Goal: Information Seeking & Learning: Learn about a topic

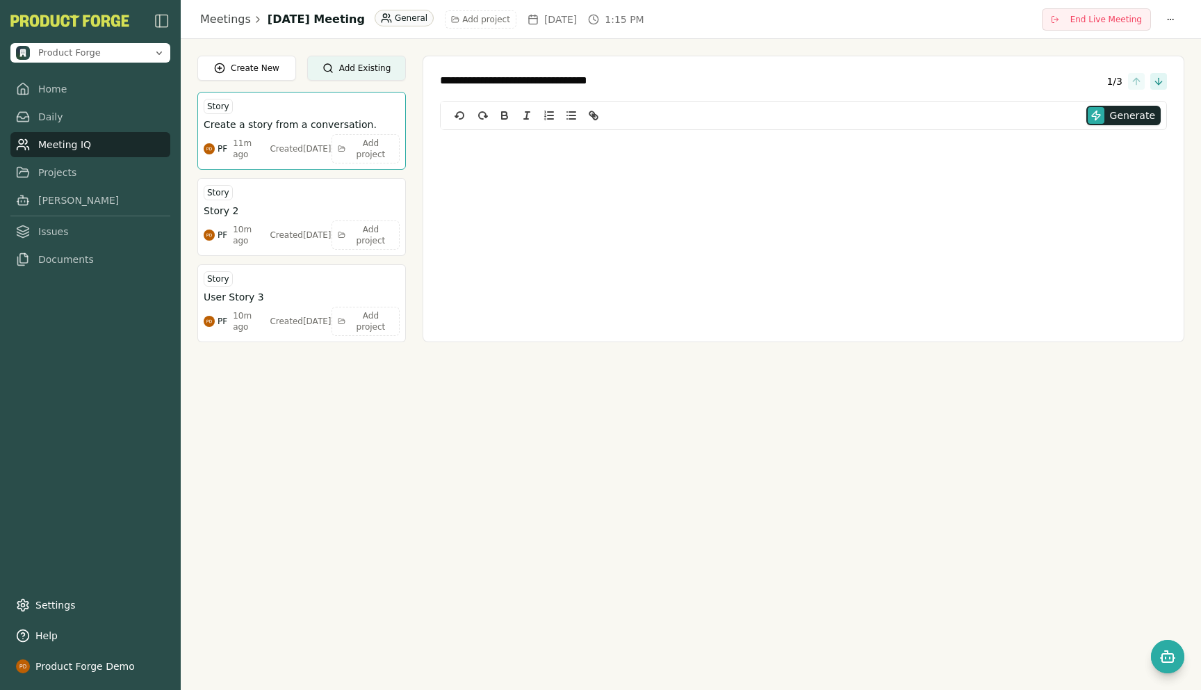
click at [42, 136] on link "Meeting IQ" at bounding box center [90, 144] width 160 height 25
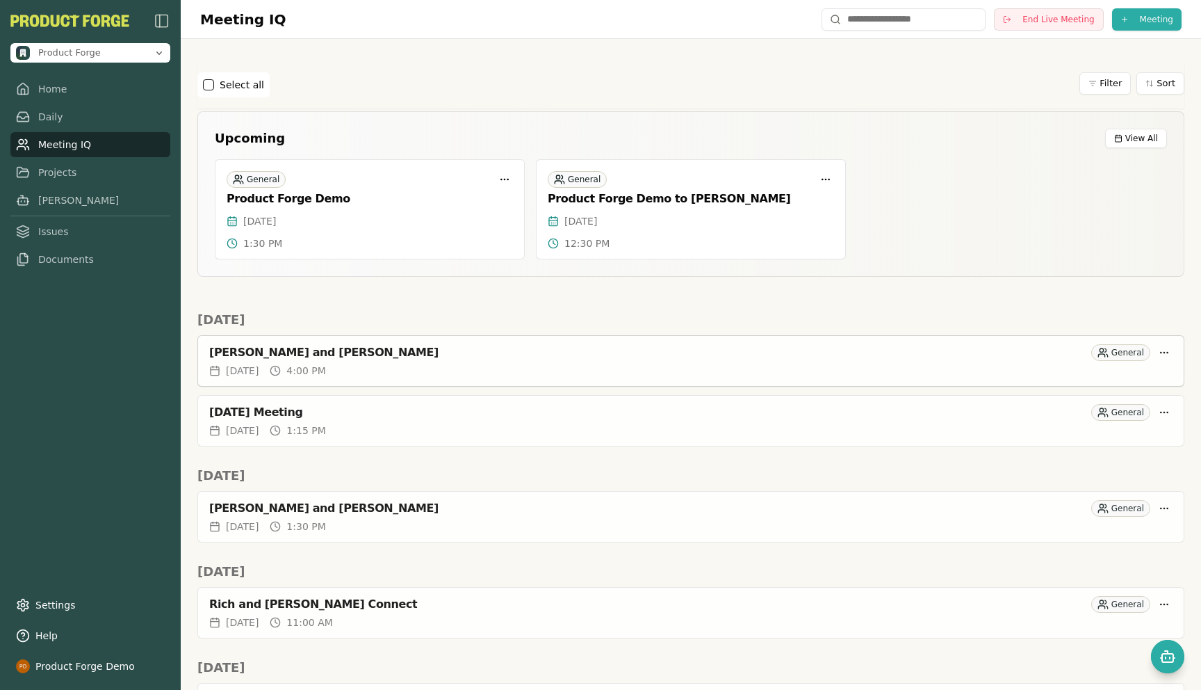
click at [348, 352] on div "Rich Theil and Alexander Crosby" at bounding box center [647, 353] width 877 height 14
click at [1165, 356] on html "Product Forge Home Daily Meeting IQ Projects Smith Issues Documents Settings He…" at bounding box center [600, 345] width 1201 height 690
click at [870, 314] on html "Product Forge Home Daily Meeting IQ Projects Smith Issues Documents Settings He…" at bounding box center [600, 345] width 1201 height 690
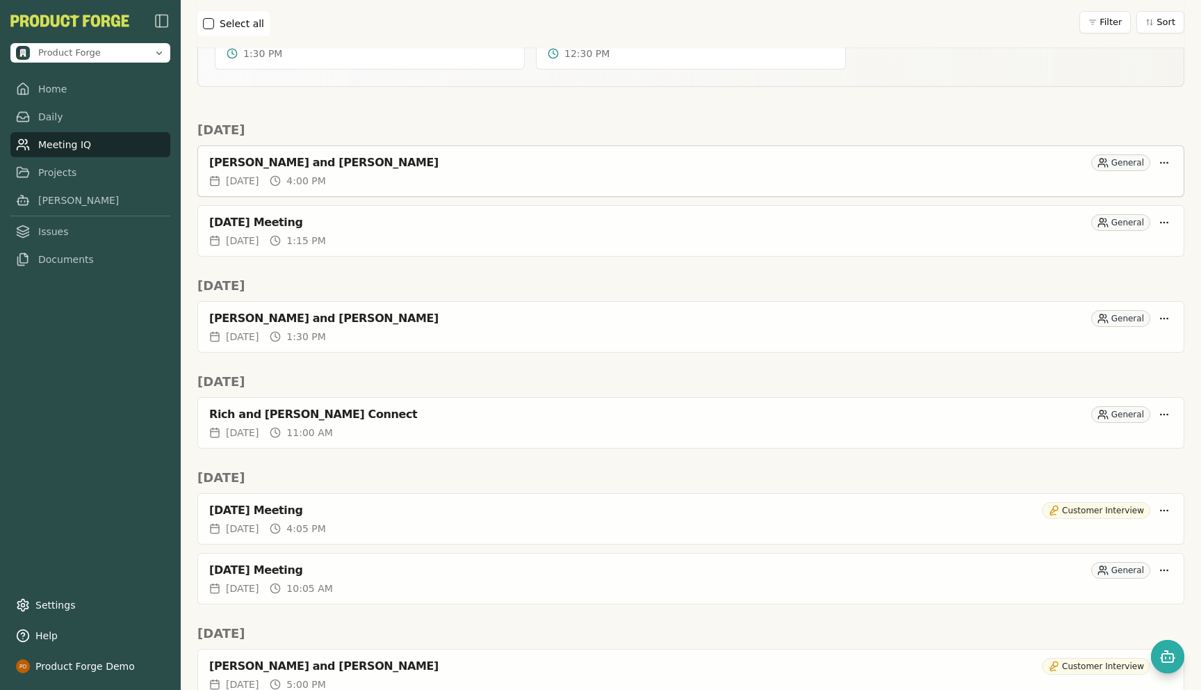
scroll to position [182, 0]
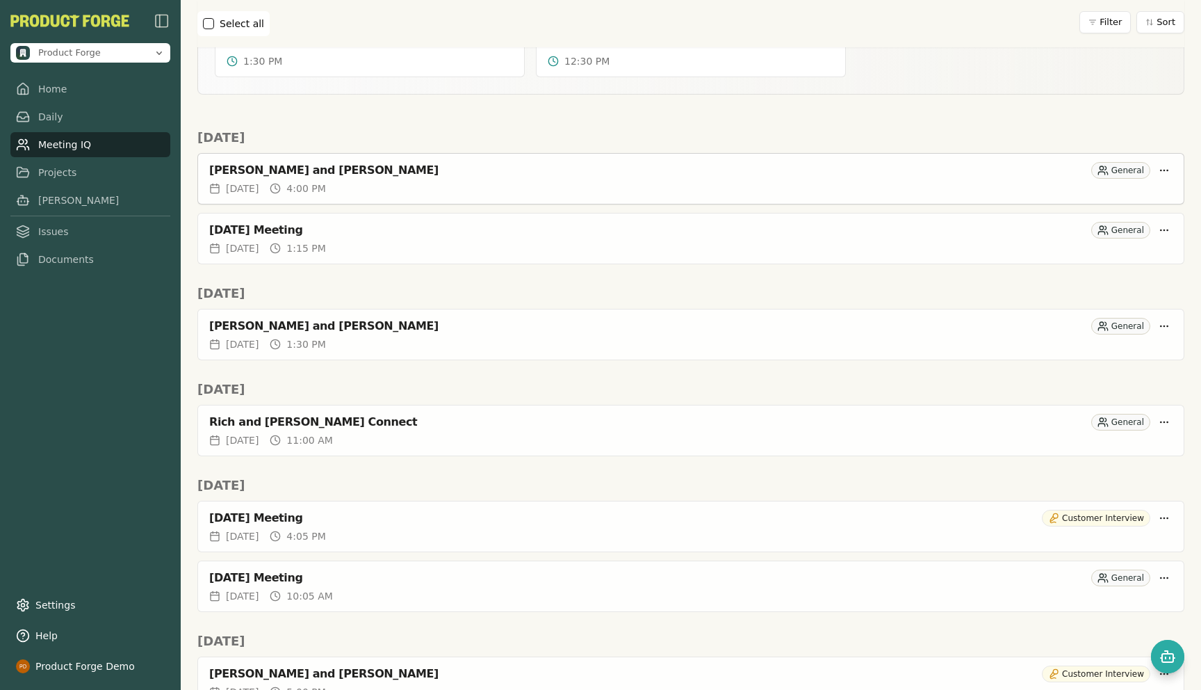
click at [296, 172] on div "Rich Theil and Alexander Crosby" at bounding box center [647, 170] width 877 height 14
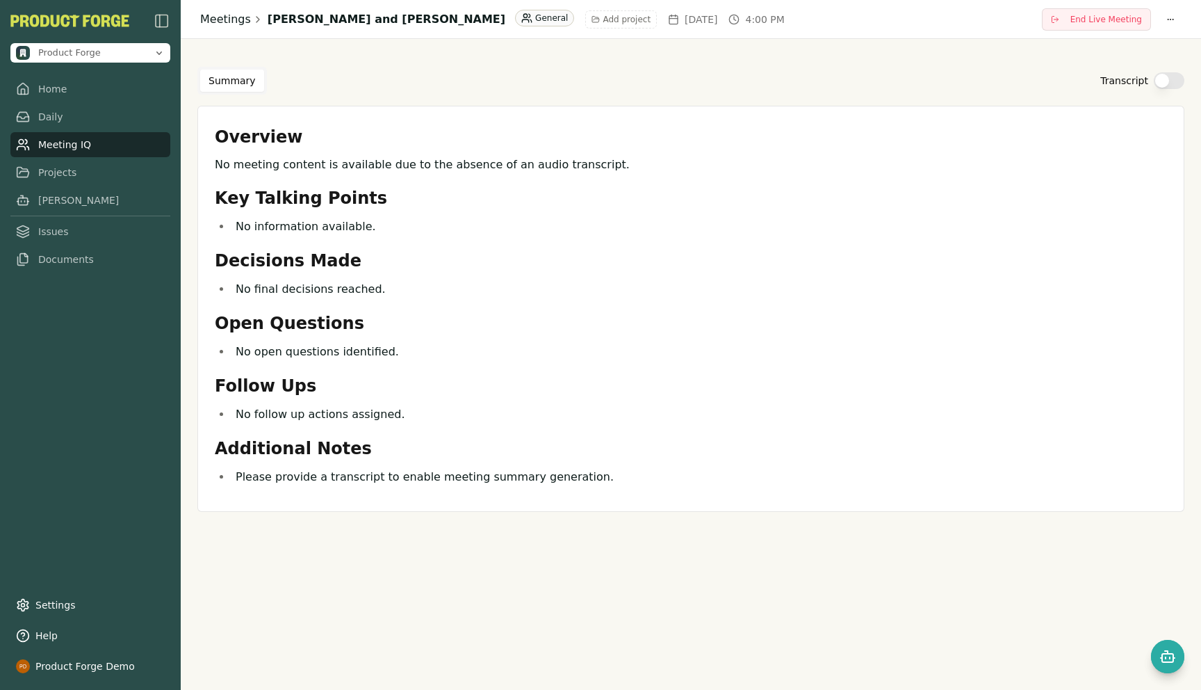
click at [229, 15] on link "Meetings" at bounding box center [225, 19] width 51 height 17
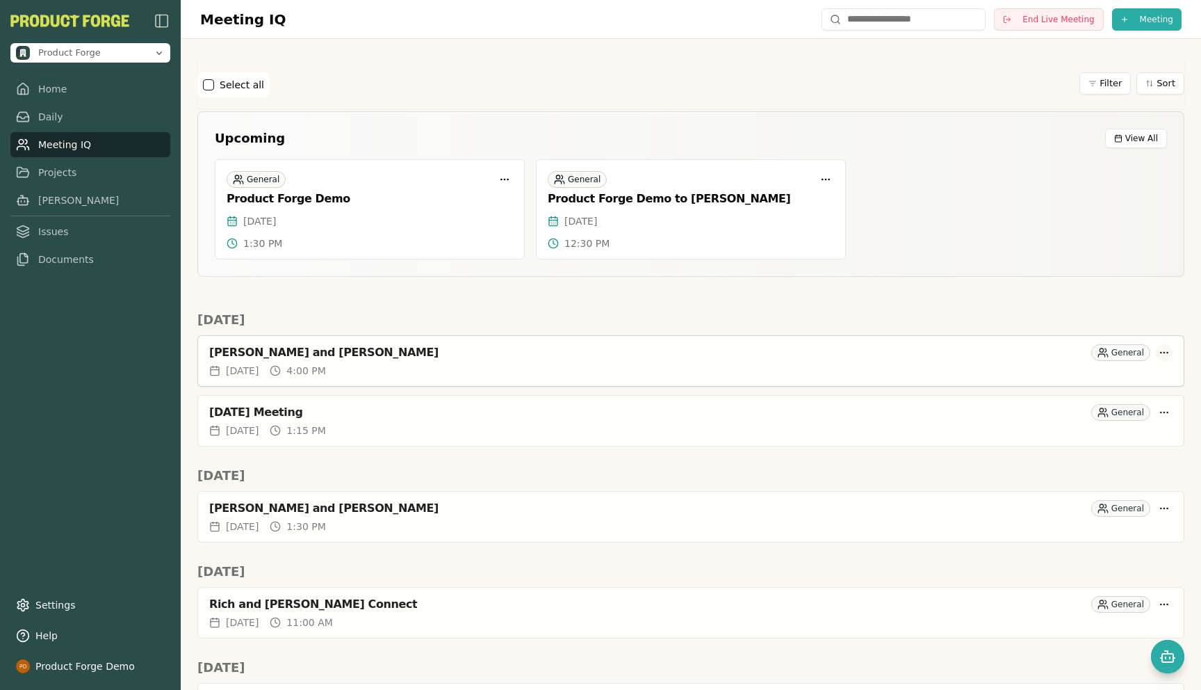
click at [1164, 353] on html "Product Forge Home Daily Meeting IQ Projects Smith Issues Documents Settings He…" at bounding box center [600, 345] width 1201 height 690
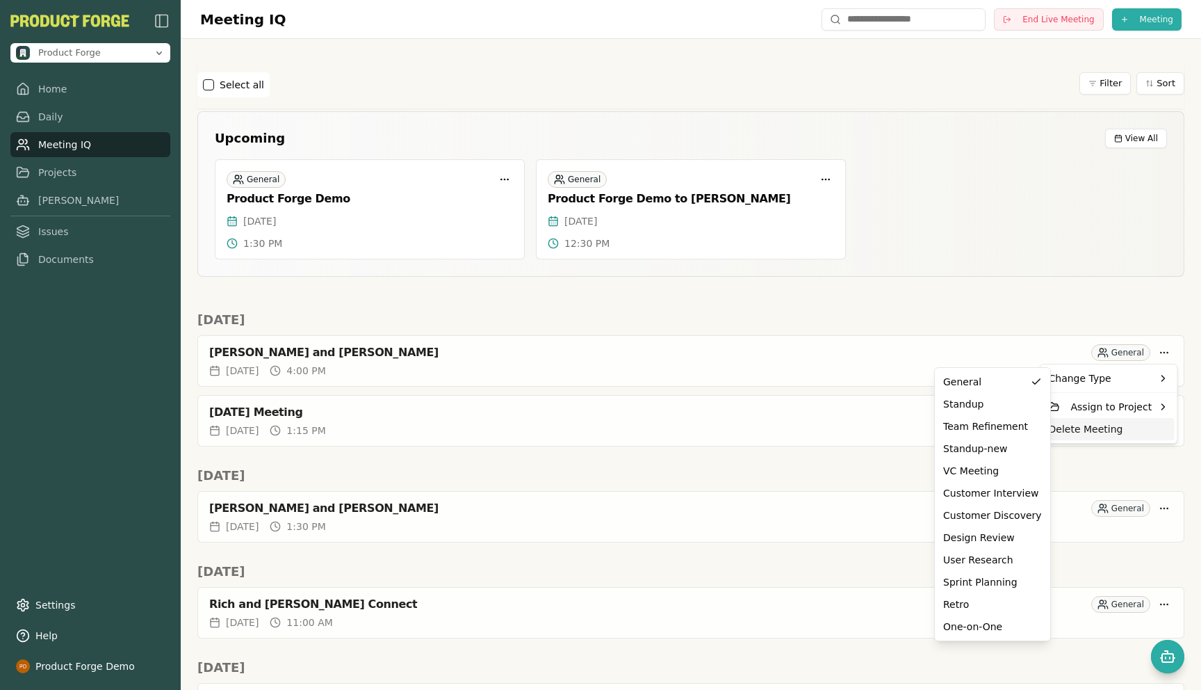
click at [1074, 430] on div "Delete Meeting" at bounding box center [1109, 429] width 131 height 22
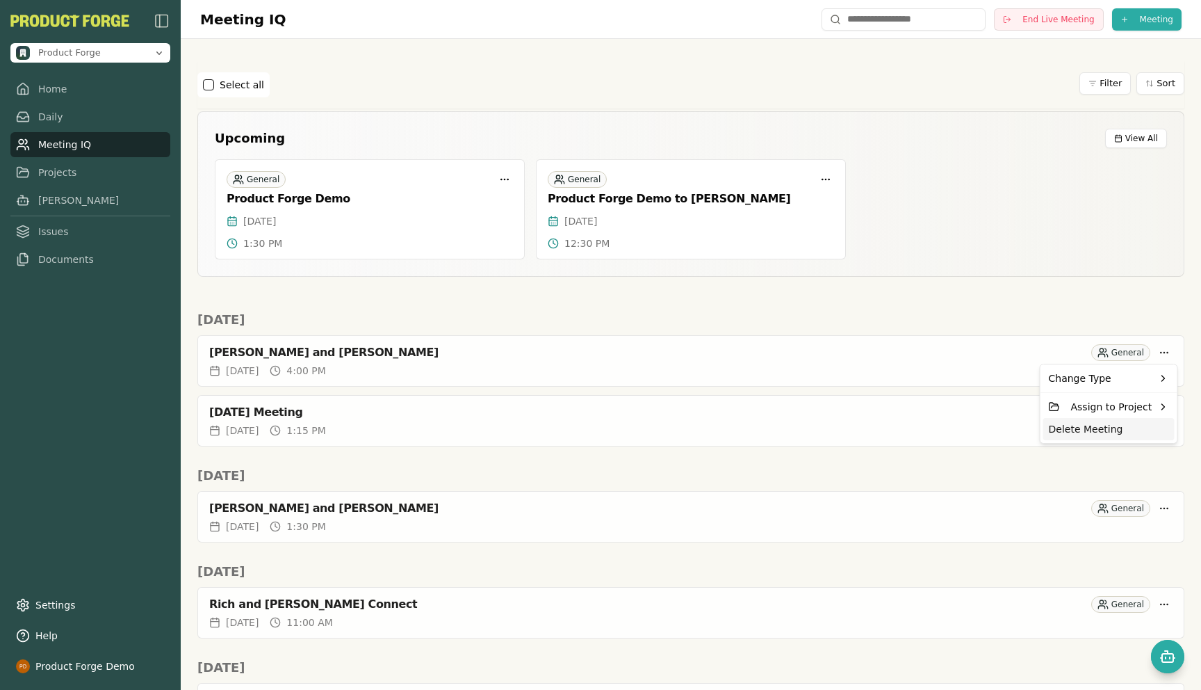
click at [1071, 427] on div "Delete Meeting" at bounding box center [1109, 429] width 131 height 22
click at [1080, 434] on div "Delete Meeting" at bounding box center [1109, 429] width 131 height 22
click at [1074, 431] on div "Delete Meeting" at bounding box center [1109, 429] width 131 height 22
click at [1066, 430] on div "Delete Meeting" at bounding box center [1109, 429] width 131 height 22
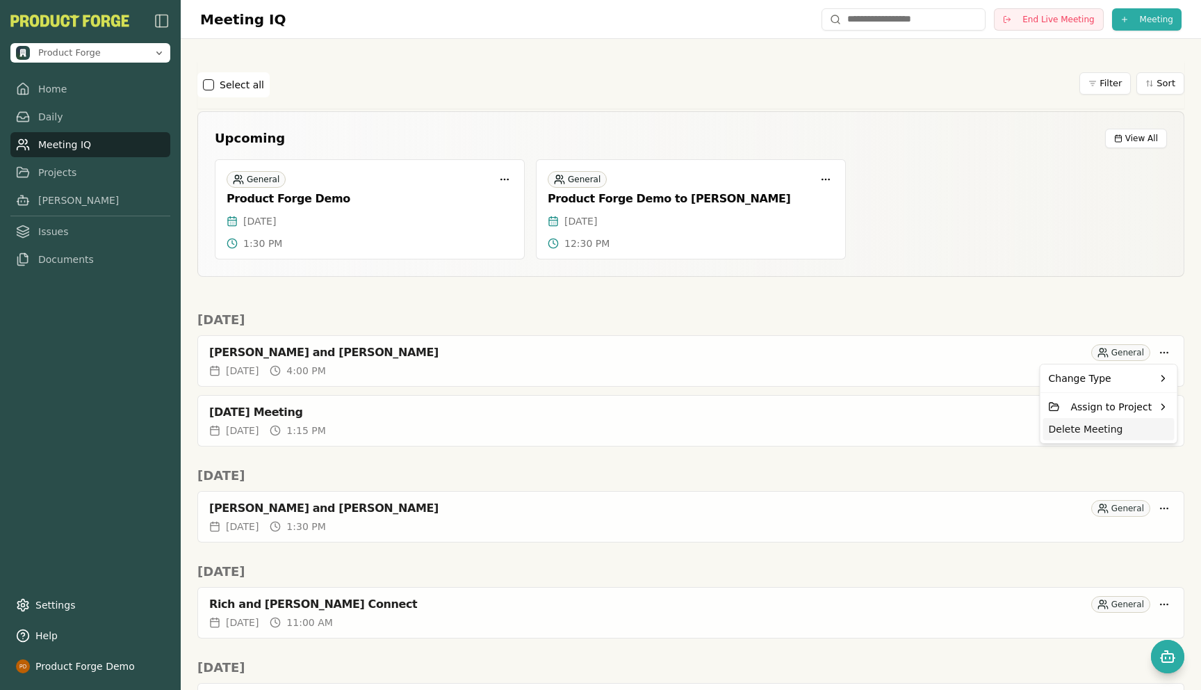
click at [1066, 430] on div "Delete Meeting" at bounding box center [1109, 429] width 131 height 22
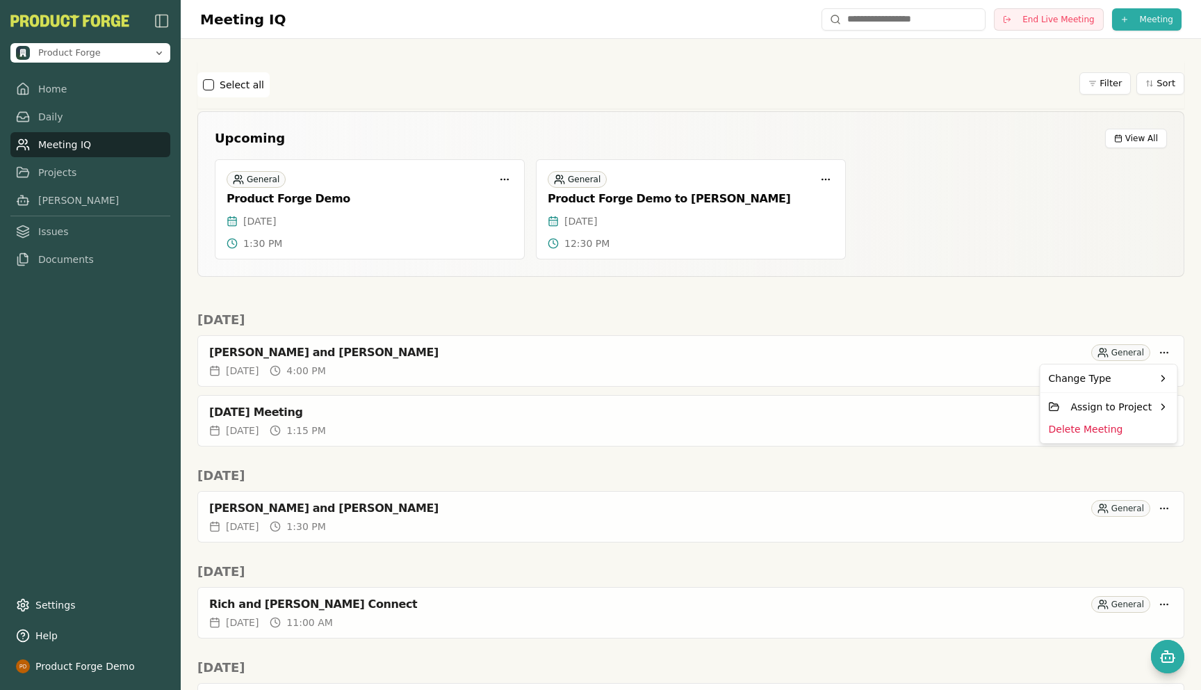
click at [294, 302] on html "Product Forge Home Daily Meeting IQ Projects Smith Issues Documents Settings He…" at bounding box center [600, 345] width 1201 height 690
click at [1161, 352] on html "Product Forge Home Daily Meeting IQ Projects Smith Issues Documents Settings He…" at bounding box center [600, 345] width 1201 height 690
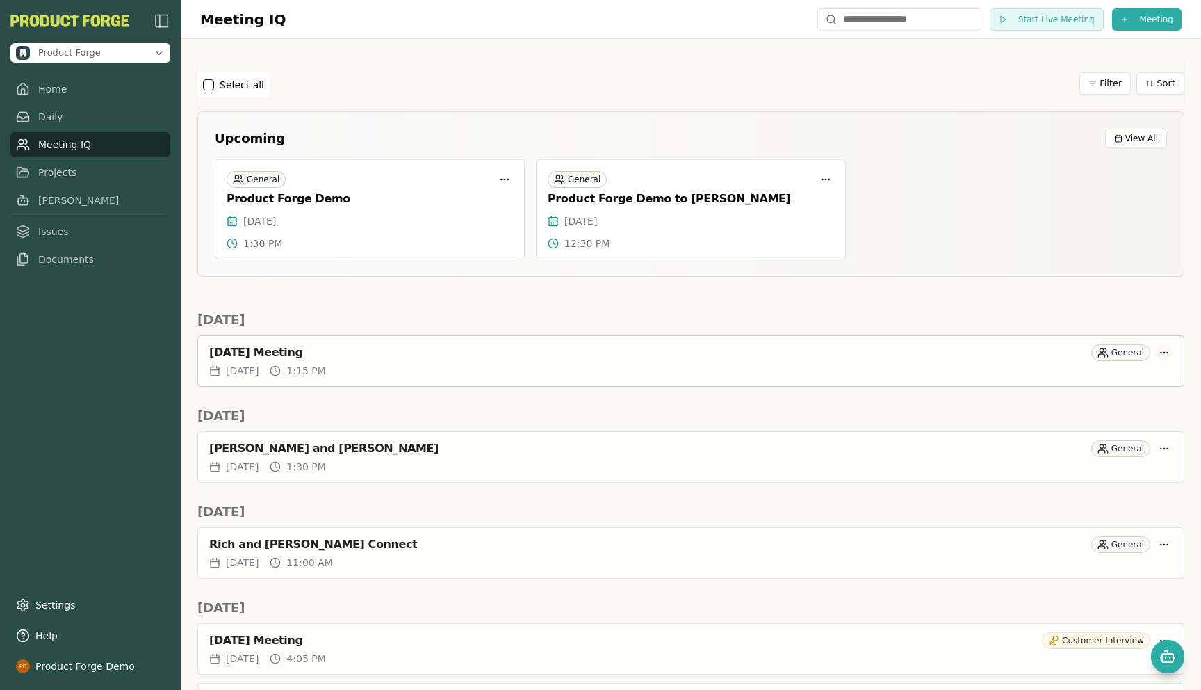
click at [1165, 353] on html "Product Forge Home Daily Meeting IQ Projects Smith Issues Documents Settings He…" at bounding box center [600, 345] width 1201 height 690
click at [1084, 430] on div "Delete Meeting" at bounding box center [1109, 429] width 131 height 22
click at [396, 311] on html "Product Forge Home Daily Meeting IQ Projects Smith Issues Documents Settings He…" at bounding box center [600, 345] width 1201 height 690
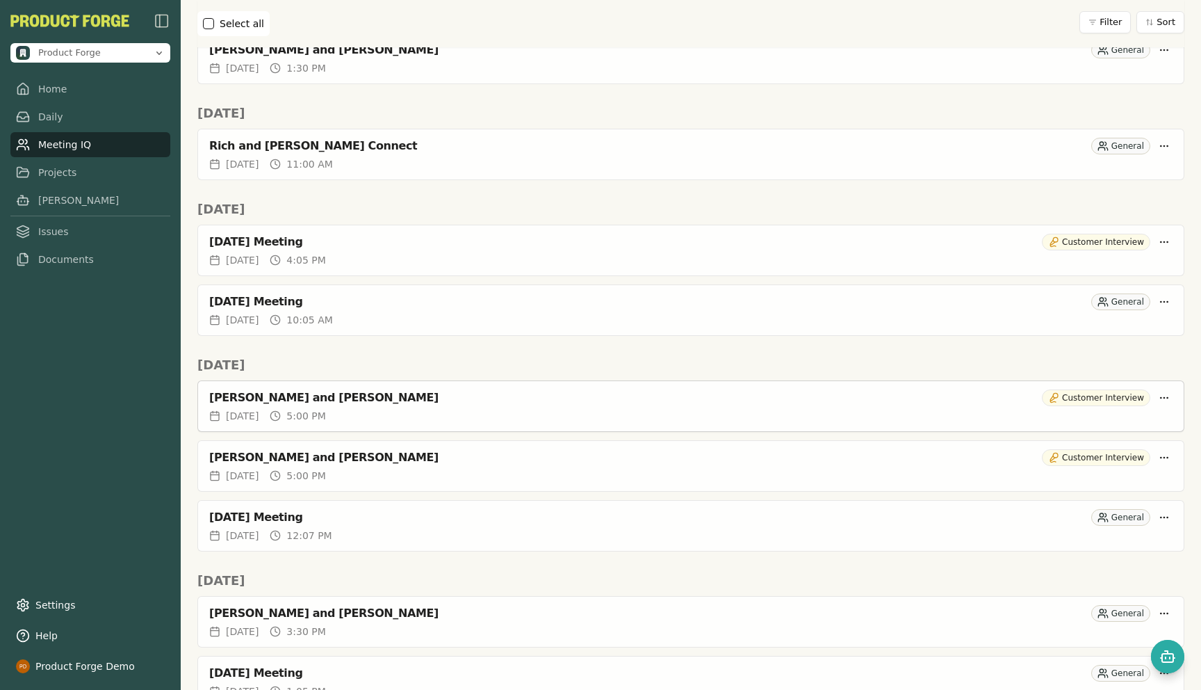
scroll to position [400, 0]
click at [393, 242] on div "[DATE] Meeting" at bounding box center [622, 241] width 827 height 14
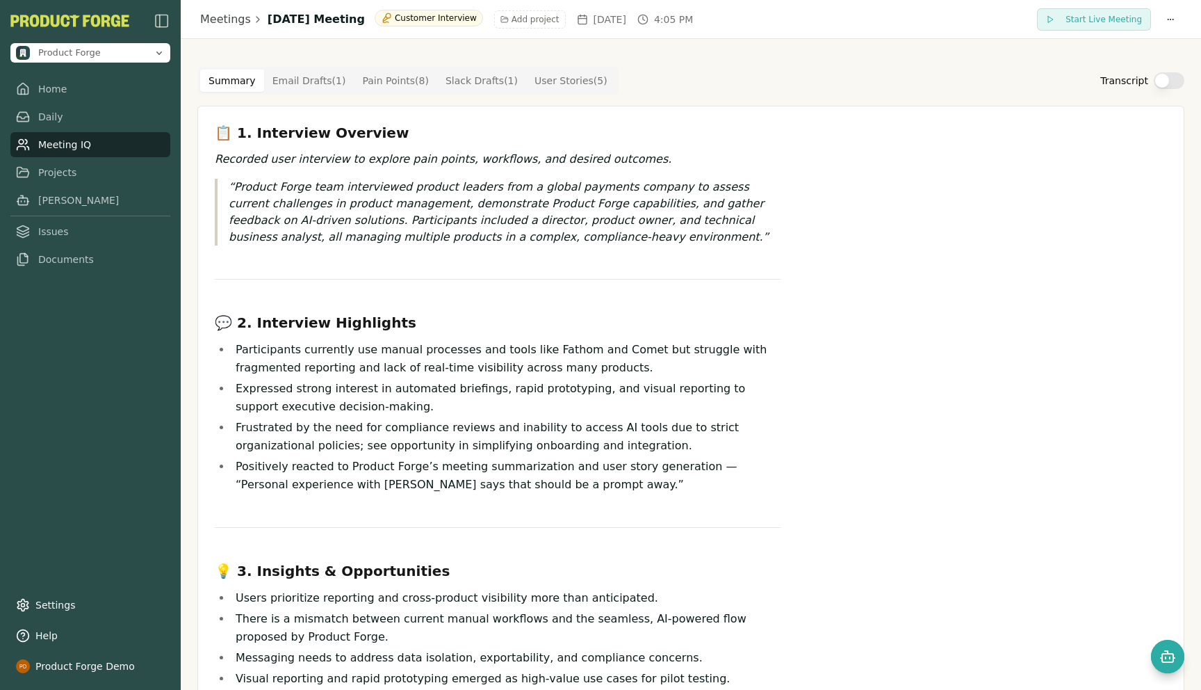
click at [298, 80] on Draft "Email Drafts ( 1 )" at bounding box center [309, 81] width 90 height 22
click at [238, 86] on button "Summary" at bounding box center [232, 81] width 64 height 22
click at [225, 80] on button "Summary" at bounding box center [232, 81] width 64 height 22
click at [1171, 86] on button "Transcript" at bounding box center [1169, 80] width 31 height 17
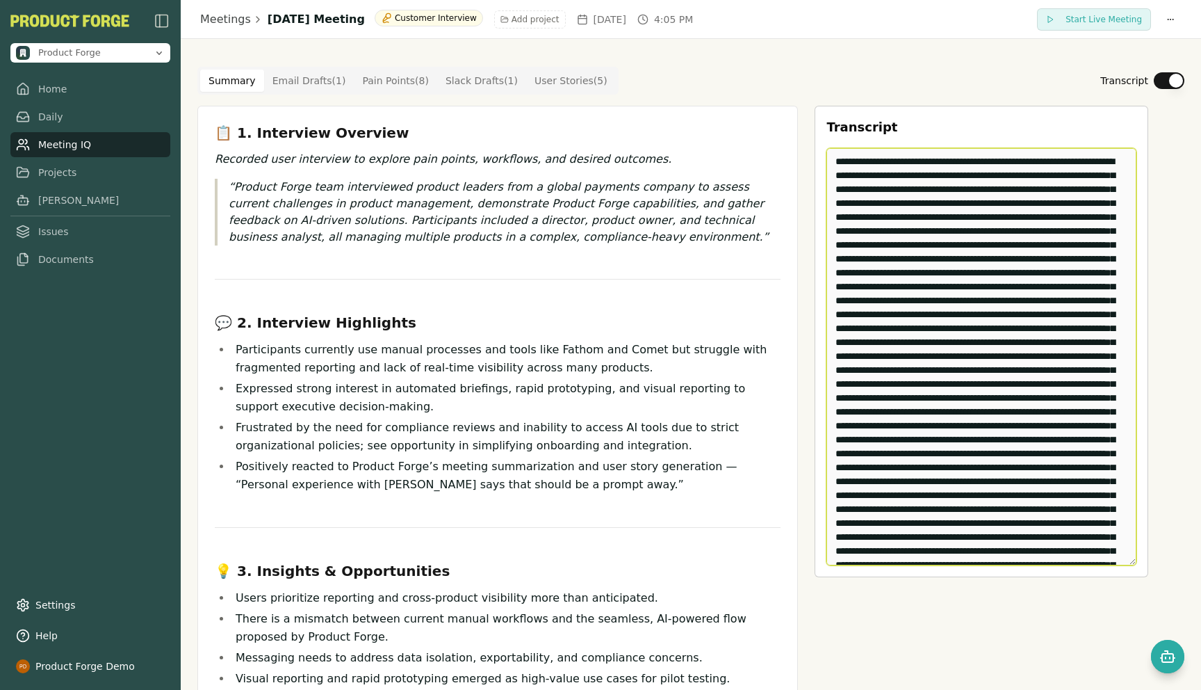
click at [931, 299] on textarea "Edit Transcript" at bounding box center [982, 356] width 310 height 417
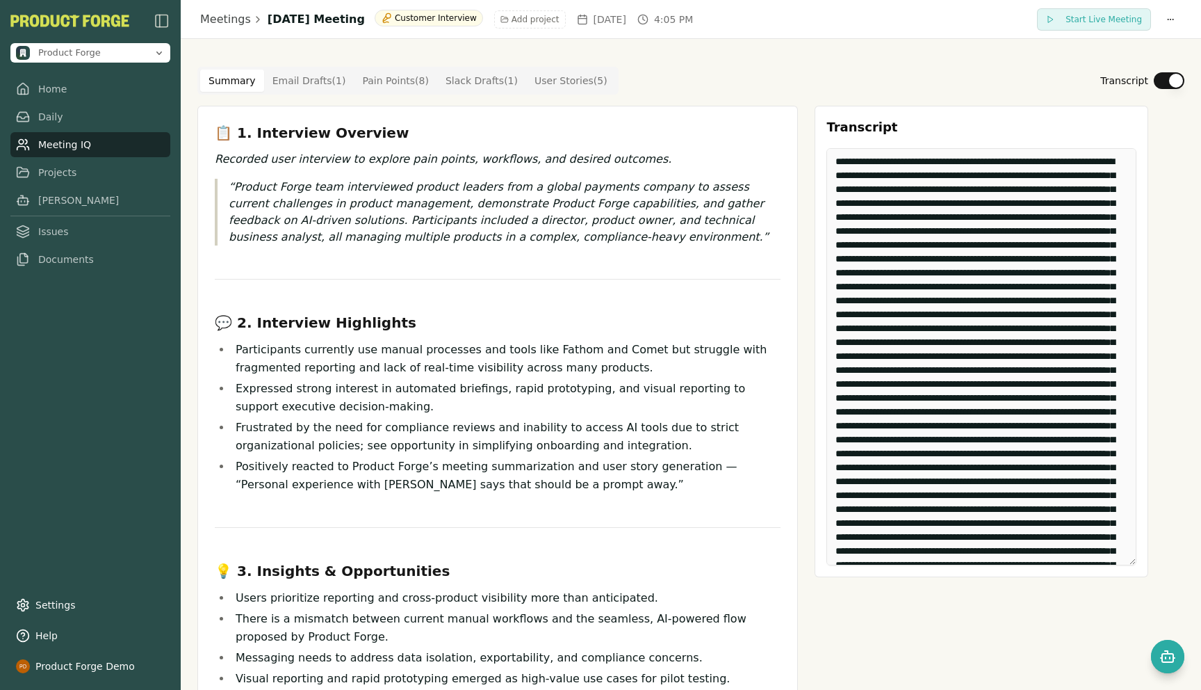
click at [563, 420] on li "Frustrated by the need for compliance reviews and inability to access AI tools …" at bounding box center [506, 437] width 549 height 36
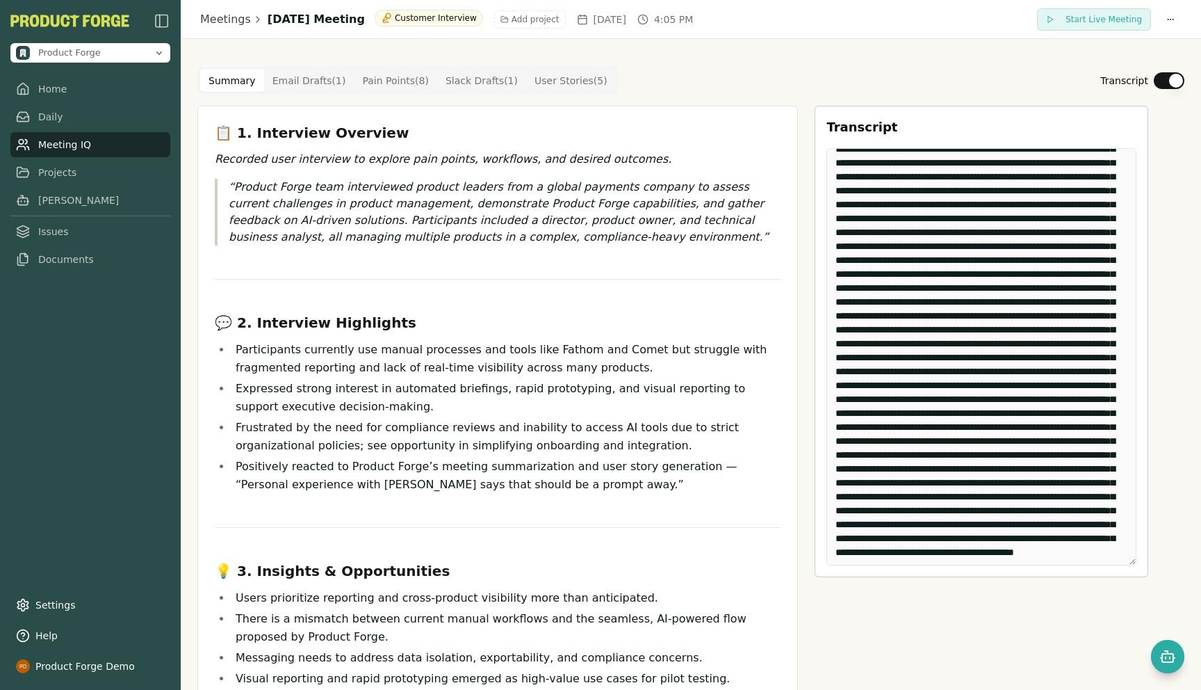
scroll to position [6200, 0]
click at [678, 422] on li "Frustrated by the need for compliance reviews and inability to access AI tools …" at bounding box center [506, 437] width 549 height 36
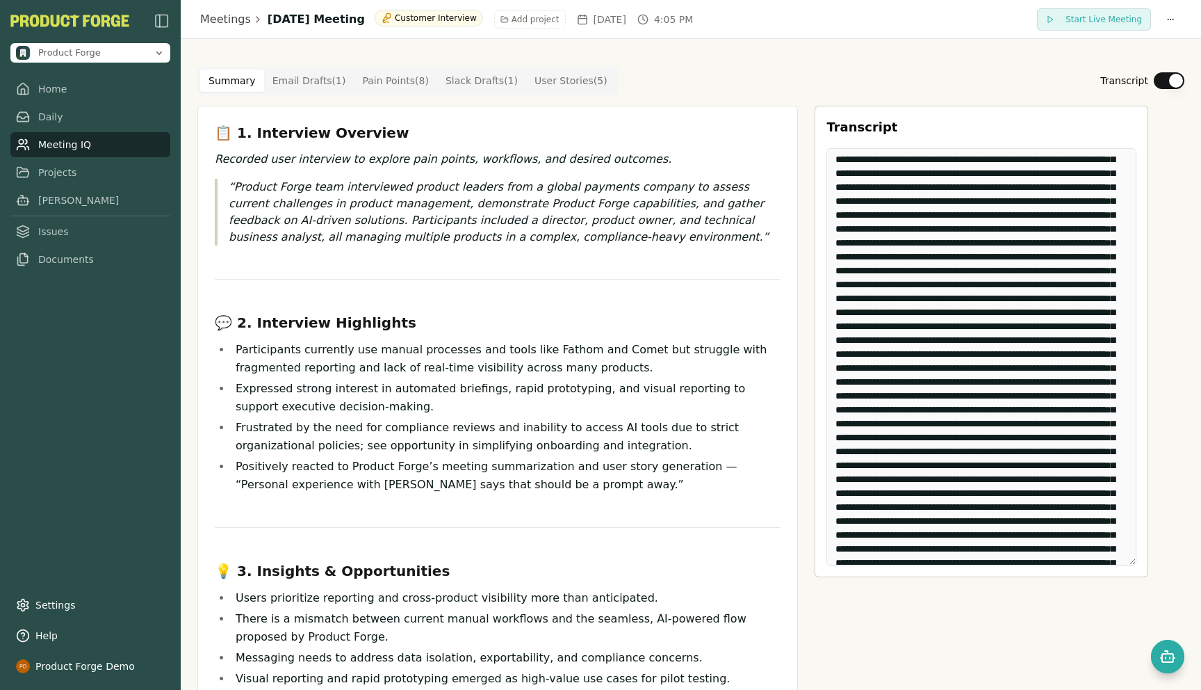
scroll to position [0, 0]
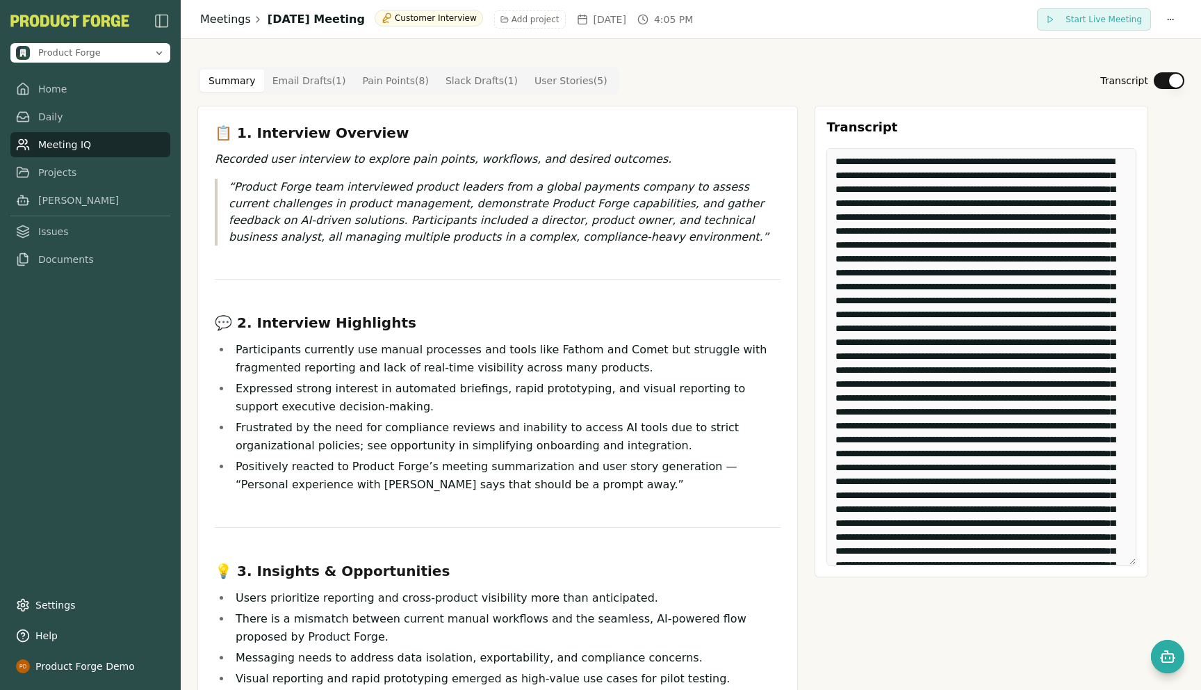
click at [234, 19] on link "Meetings" at bounding box center [225, 19] width 51 height 17
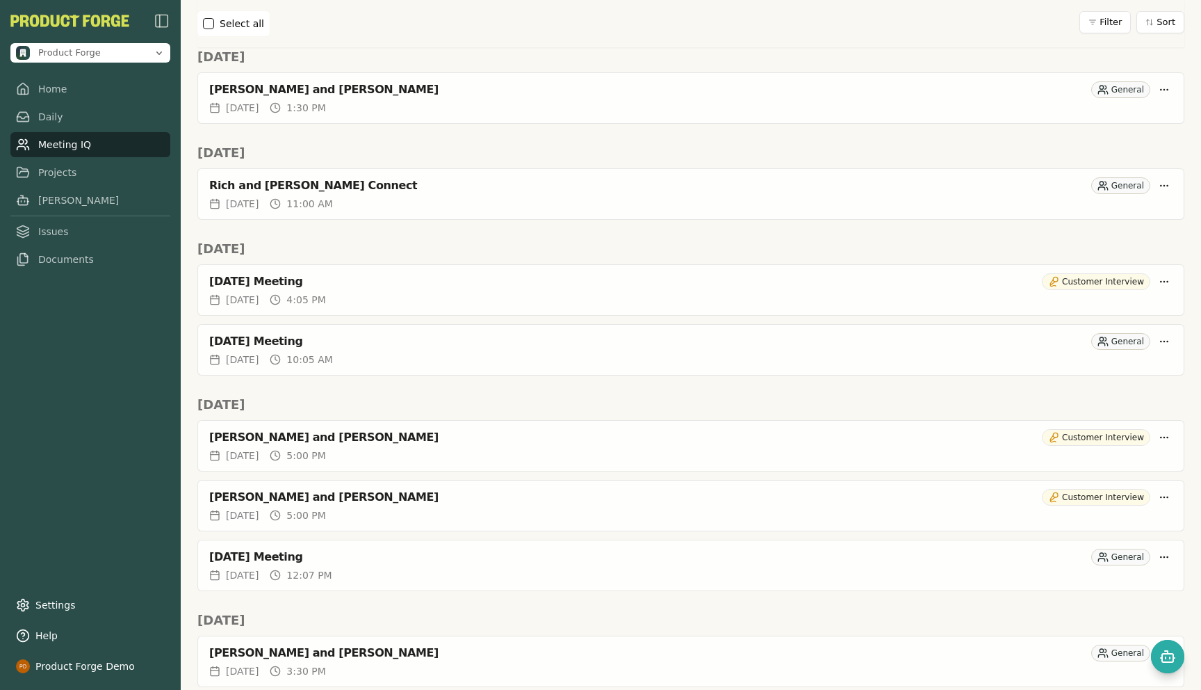
scroll to position [269, 0]
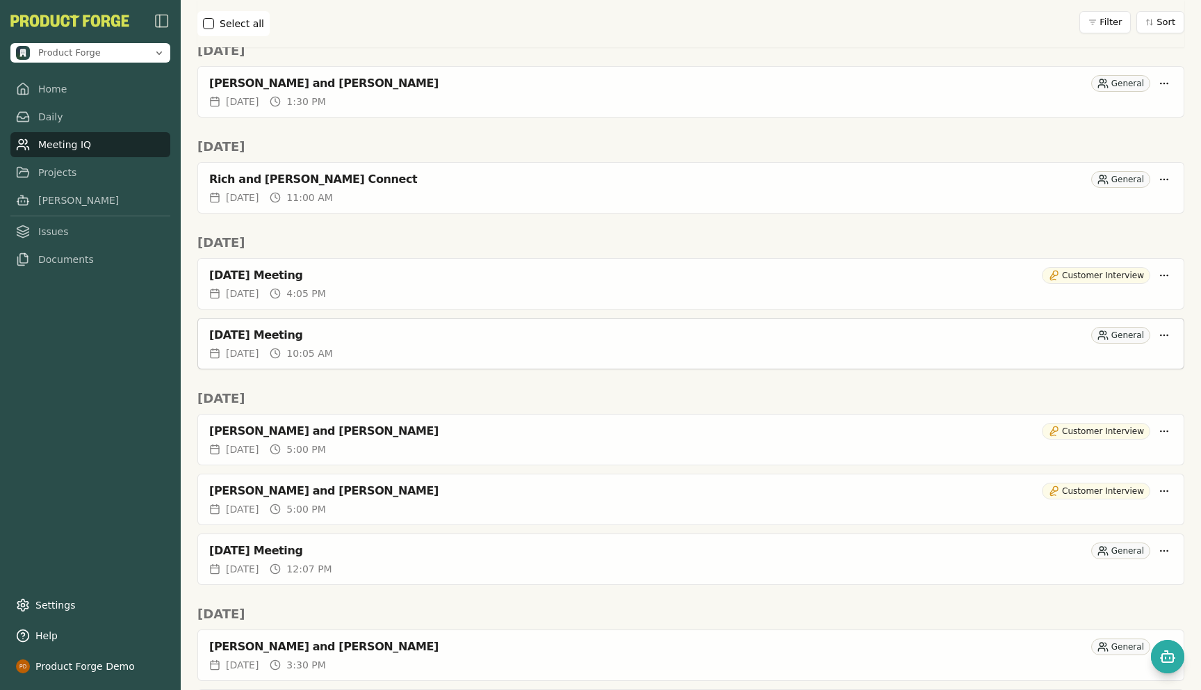
click at [426, 346] on div "Wed, Aug 27, 2025 10:05 AM" at bounding box center [691, 353] width 964 height 14
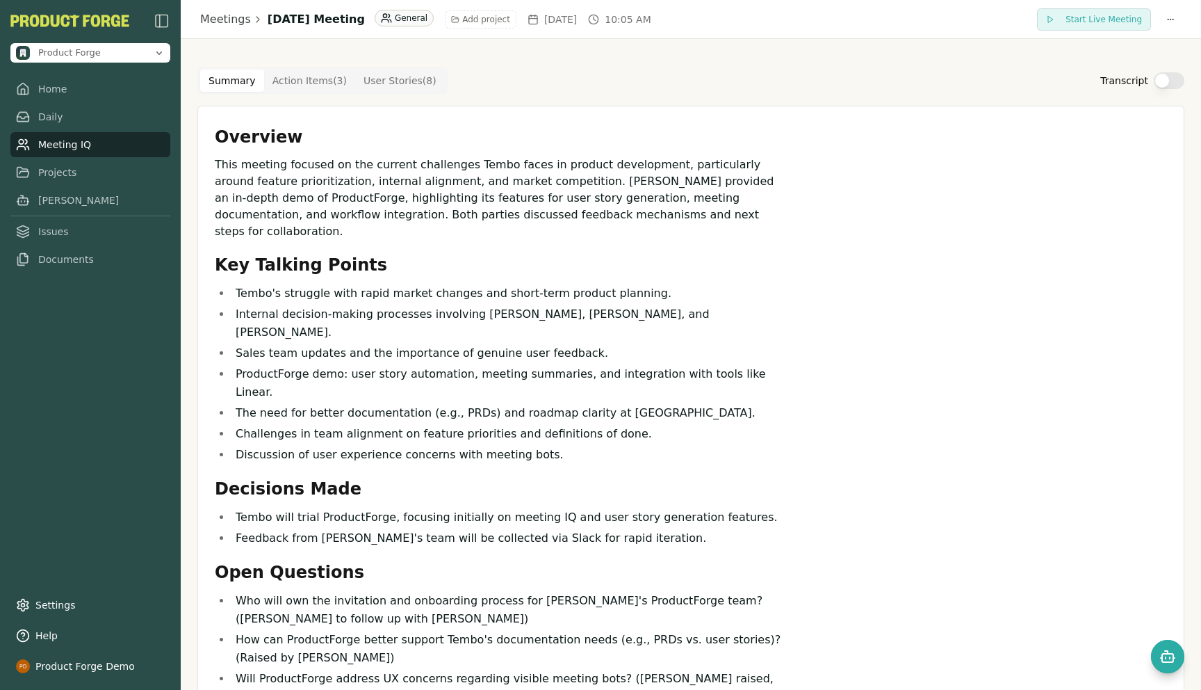
click at [303, 81] on Item "Action Items ( 3 )" at bounding box center [309, 81] width 91 height 22
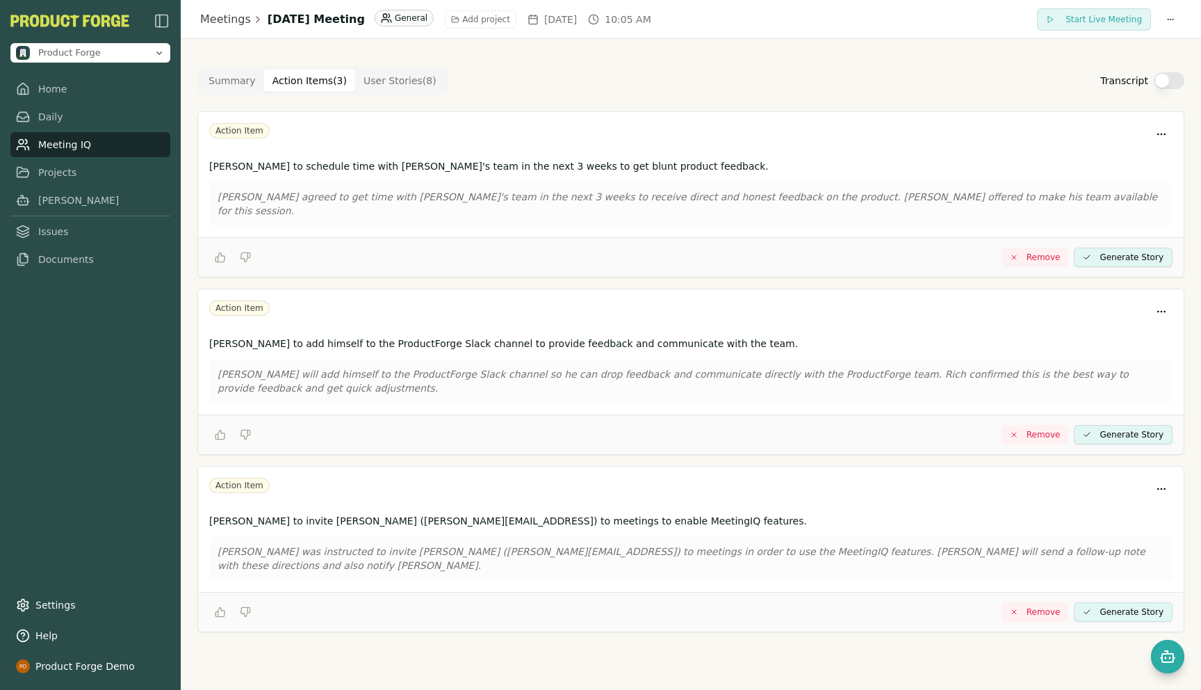
click at [234, 85] on button "Summary" at bounding box center [232, 81] width 64 height 22
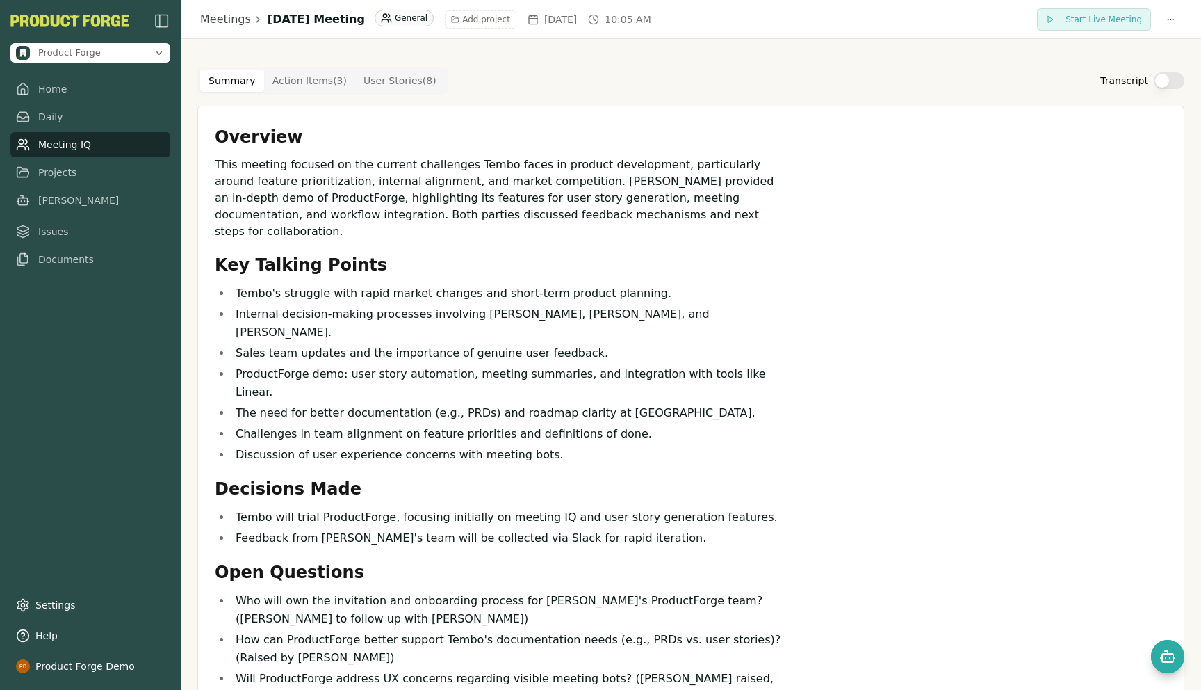
click at [1173, 82] on button "Transcript" at bounding box center [1169, 80] width 31 height 17
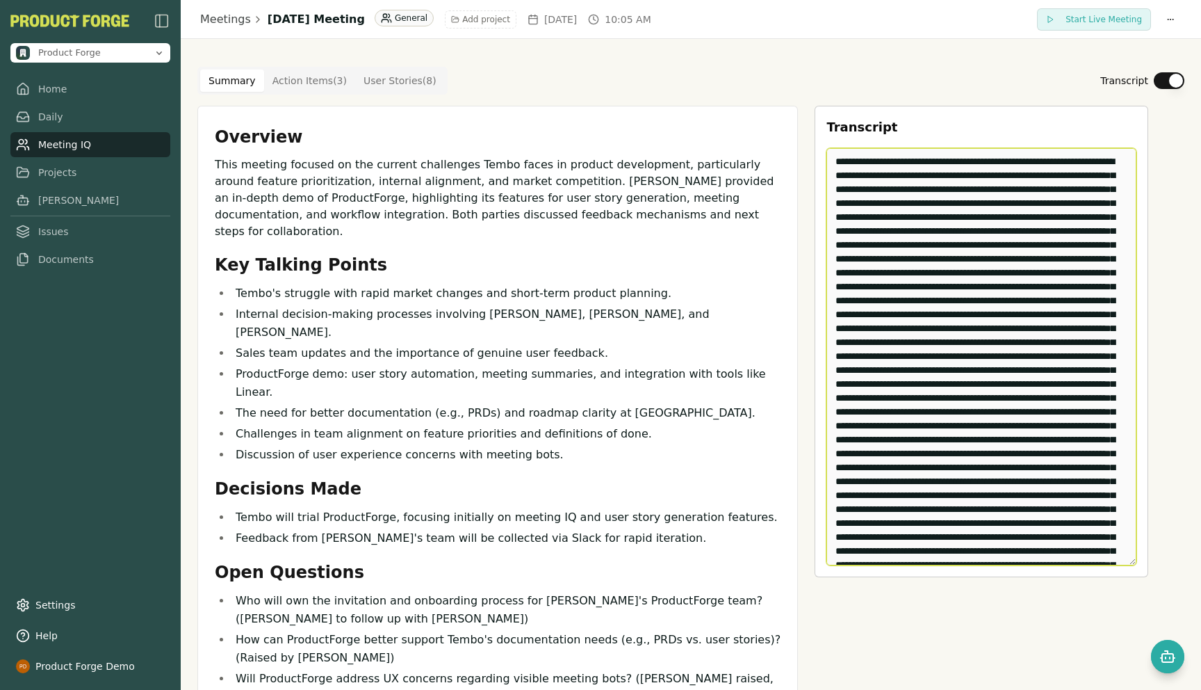
click at [961, 267] on textarea "Edit Transcript" at bounding box center [982, 356] width 310 height 417
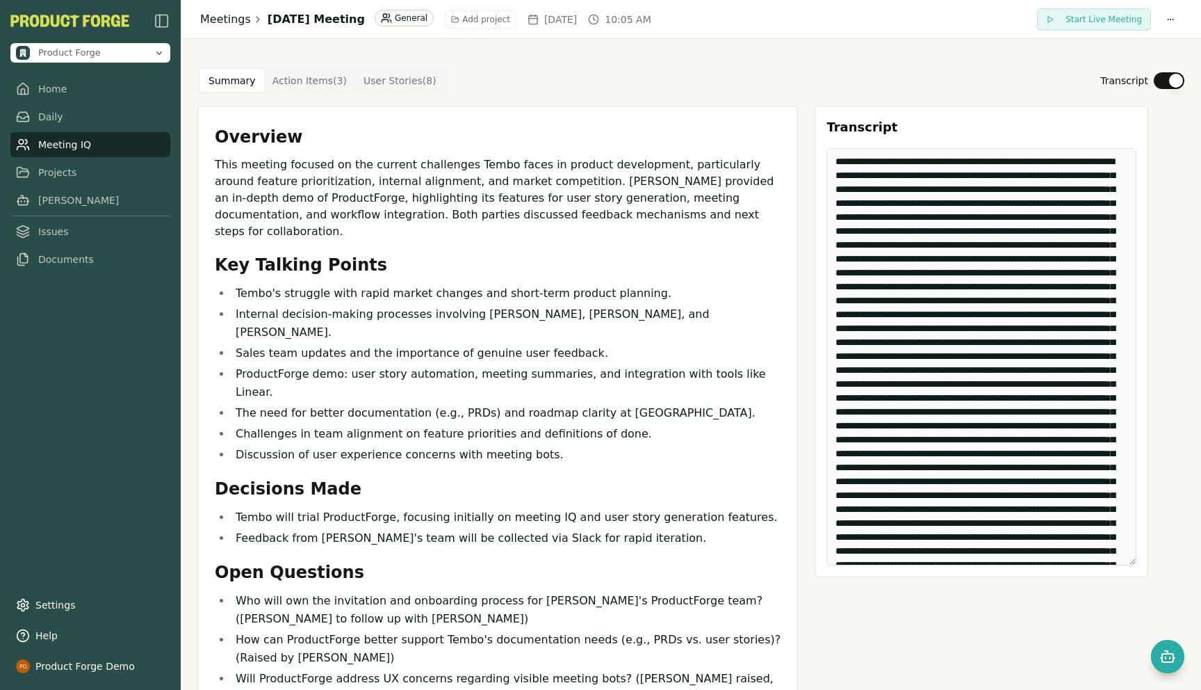
click at [238, 19] on link "Meetings" at bounding box center [225, 19] width 51 height 17
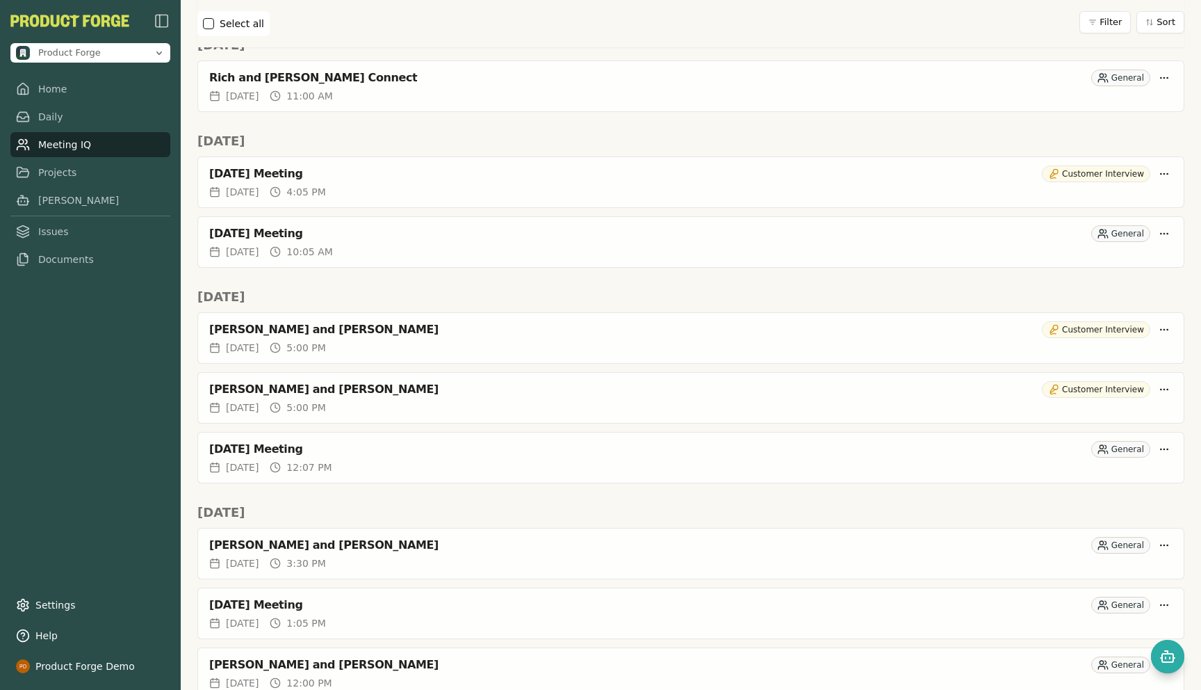
scroll to position [371, 0]
click at [326, 448] on div "[DATE] Meeting" at bounding box center [647, 448] width 877 height 14
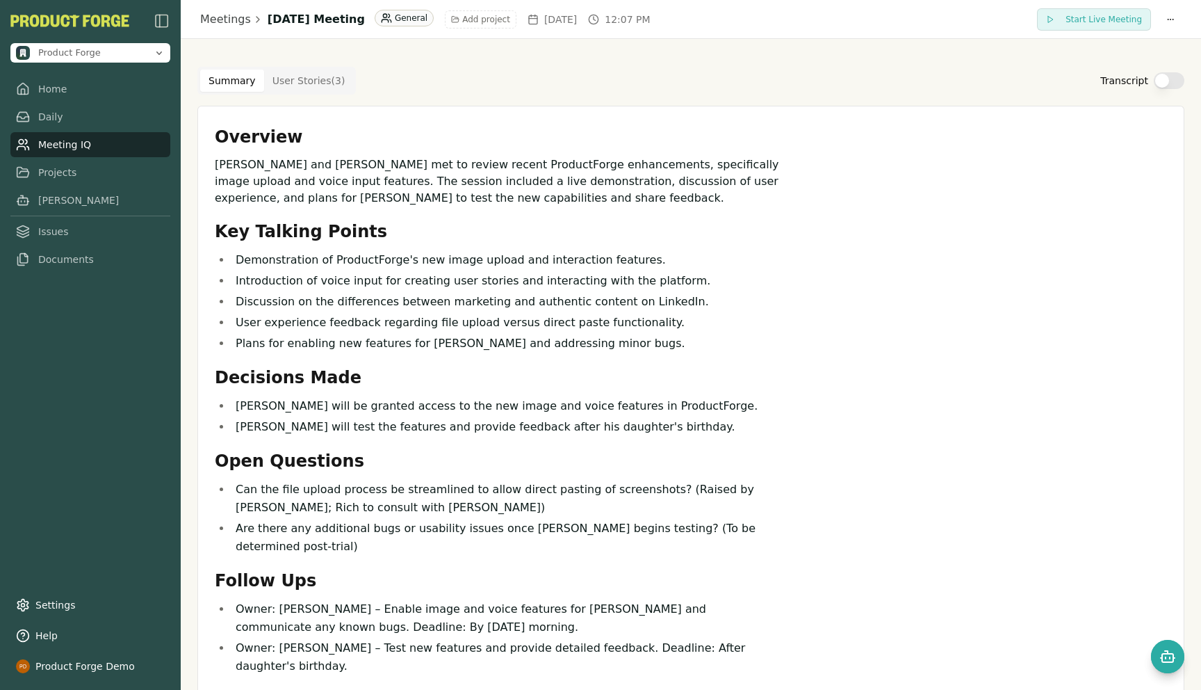
click at [1175, 82] on button "Transcript" at bounding box center [1169, 80] width 31 height 17
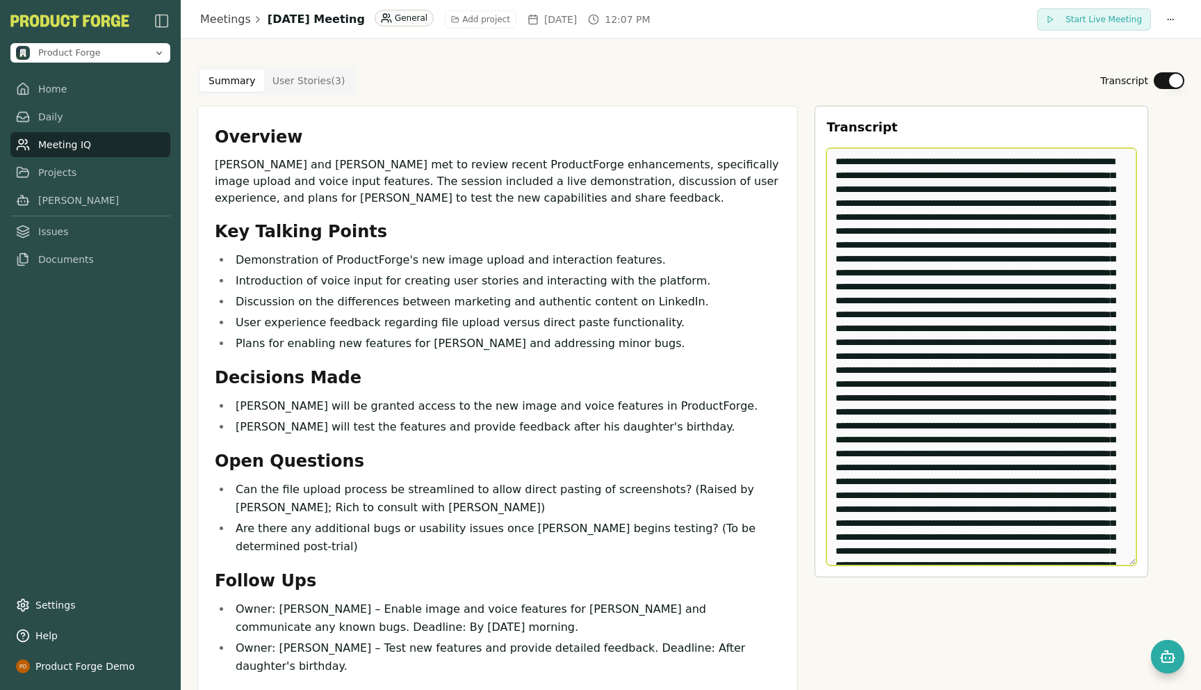
click at [931, 269] on textarea "Edit Transcript" at bounding box center [982, 356] width 310 height 417
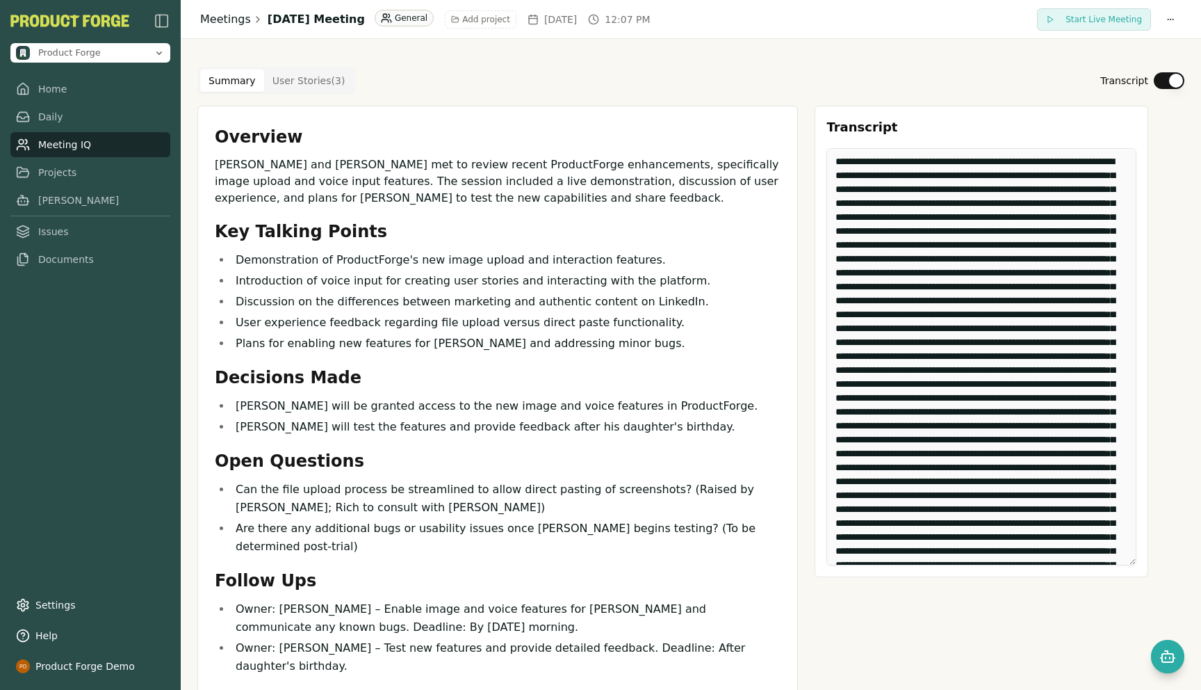
click at [218, 11] on link "Meetings" at bounding box center [225, 19] width 51 height 17
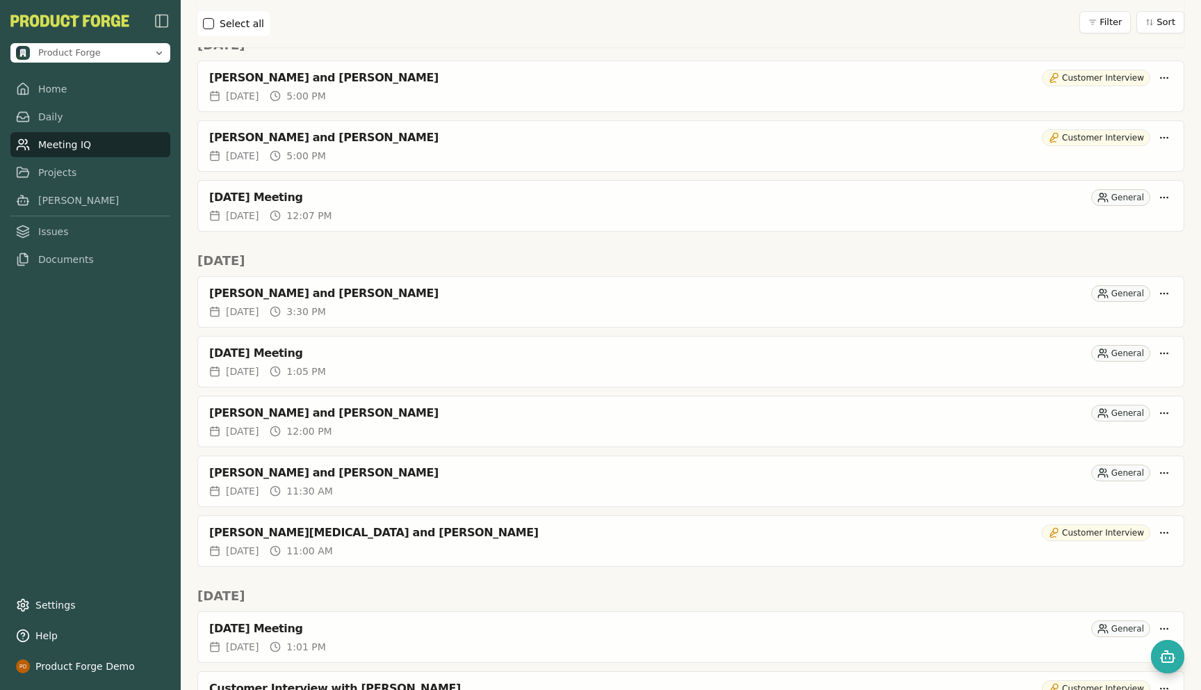
scroll to position [717, 0]
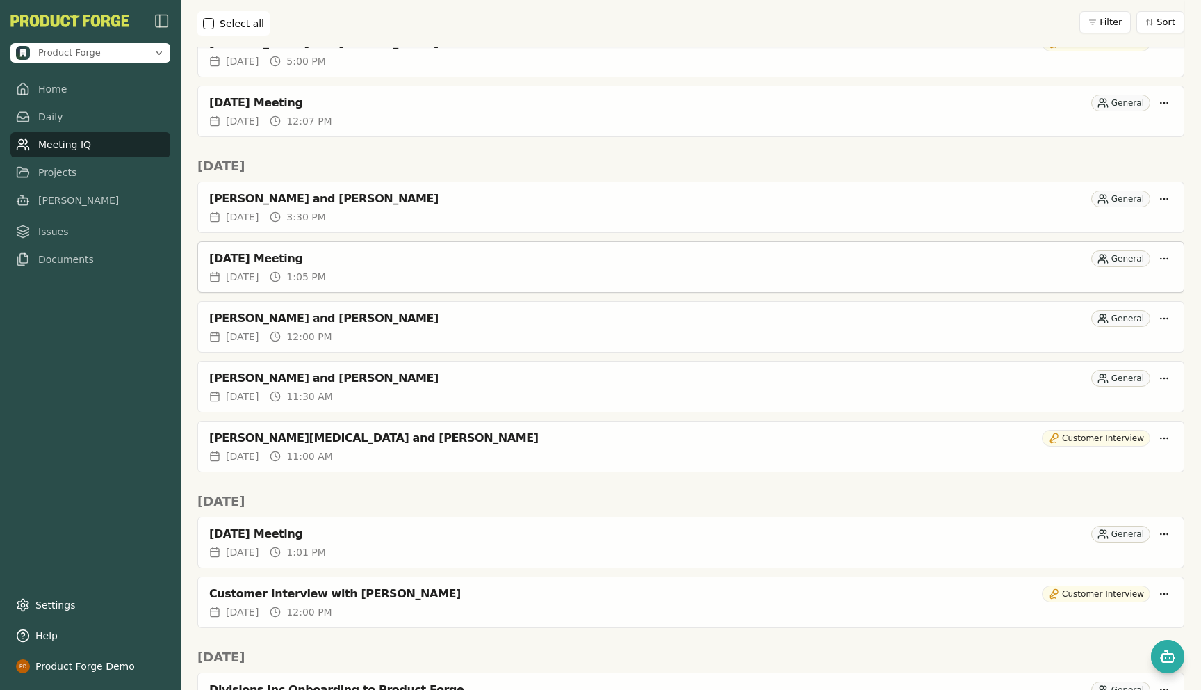
click at [285, 258] on div "[DATE] Meeting" at bounding box center [647, 259] width 877 height 14
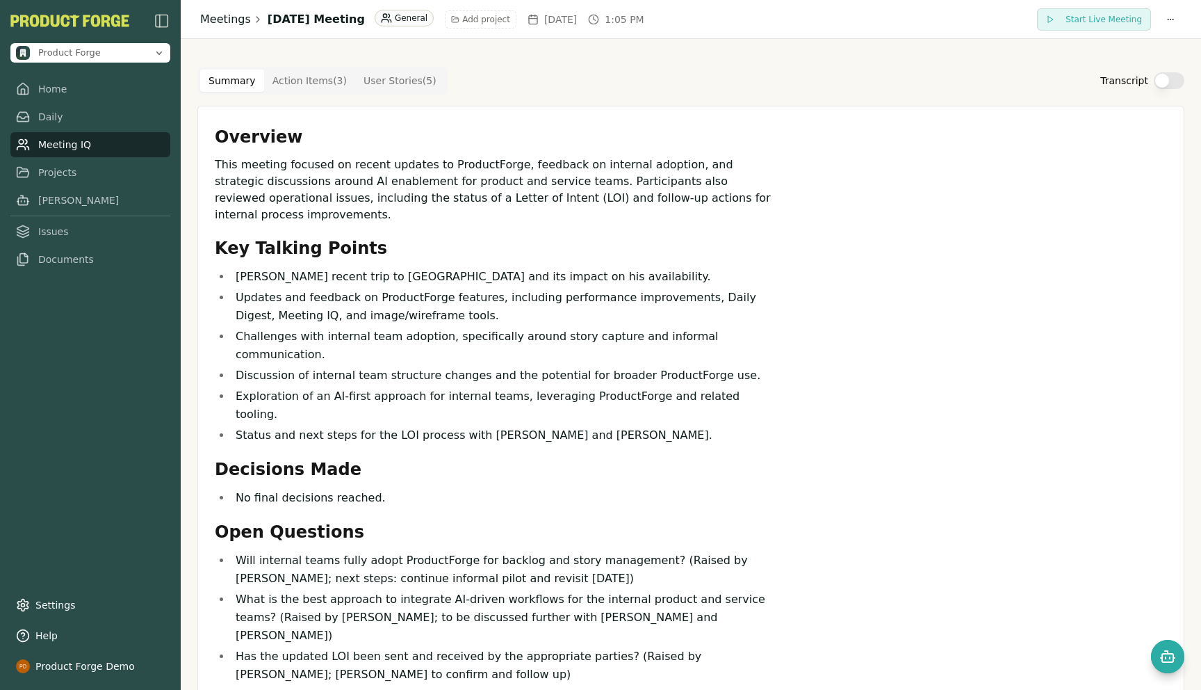
click at [213, 20] on link "Meetings" at bounding box center [225, 19] width 51 height 17
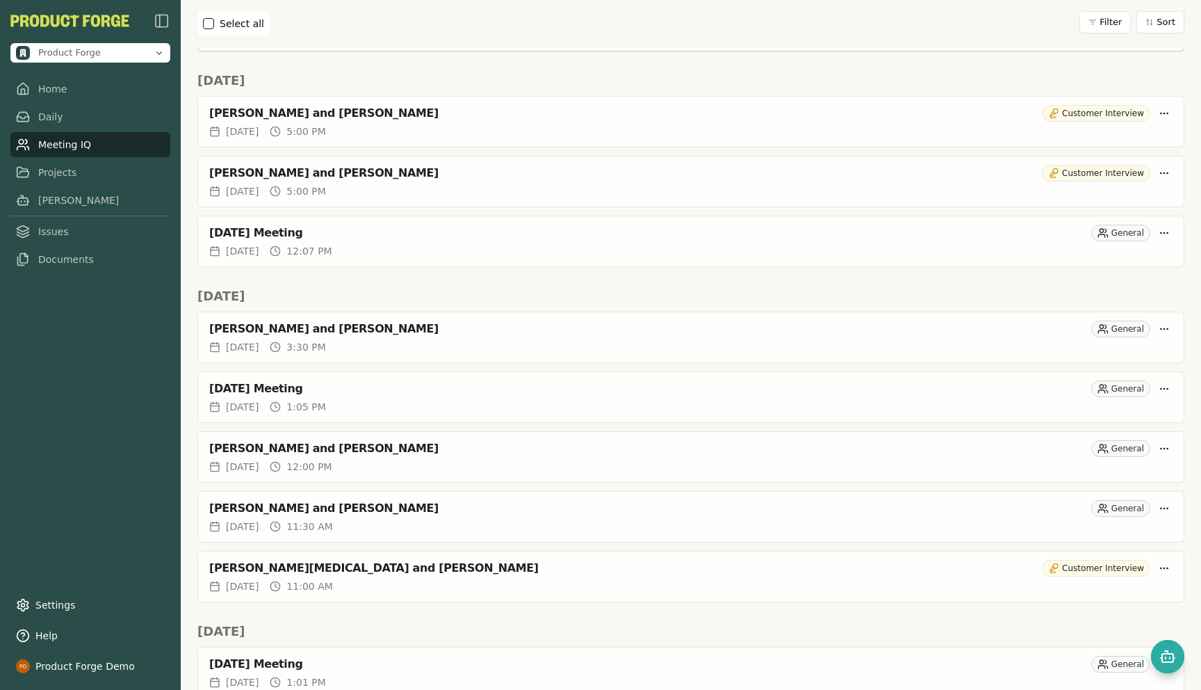
scroll to position [642, 0]
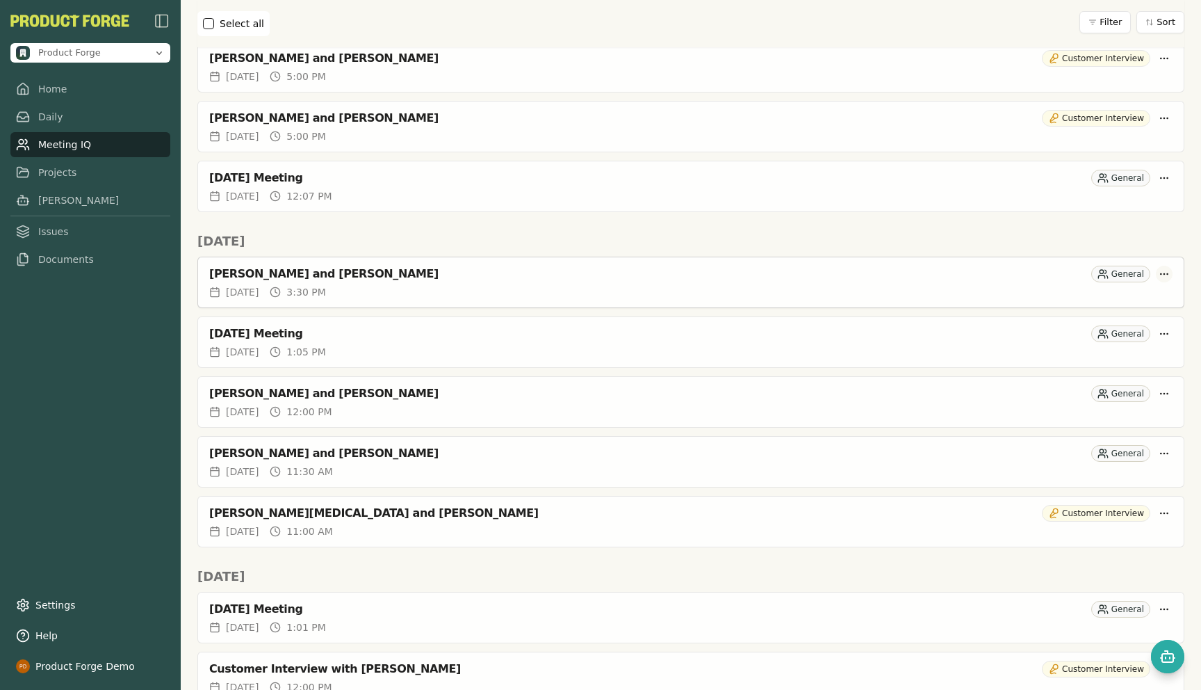
click at [1167, 275] on html "Product Forge Home Daily Meeting IQ Projects Smith Issues Documents Settings He…" at bounding box center [600, 345] width 1201 height 690
click at [1069, 357] on div "Delete Meeting" at bounding box center [1109, 350] width 131 height 22
click at [997, 247] on html "Product Forge Home Daily Meeting IQ Projects Smith Issues Documents Settings He…" at bounding box center [600, 345] width 1201 height 690
click at [1164, 273] on html "Product Forge Home Daily Meeting IQ Projects Smith Issues Documents Settings He…" at bounding box center [600, 345] width 1201 height 690
click at [1071, 350] on div "Delete Meeting" at bounding box center [1109, 350] width 131 height 22
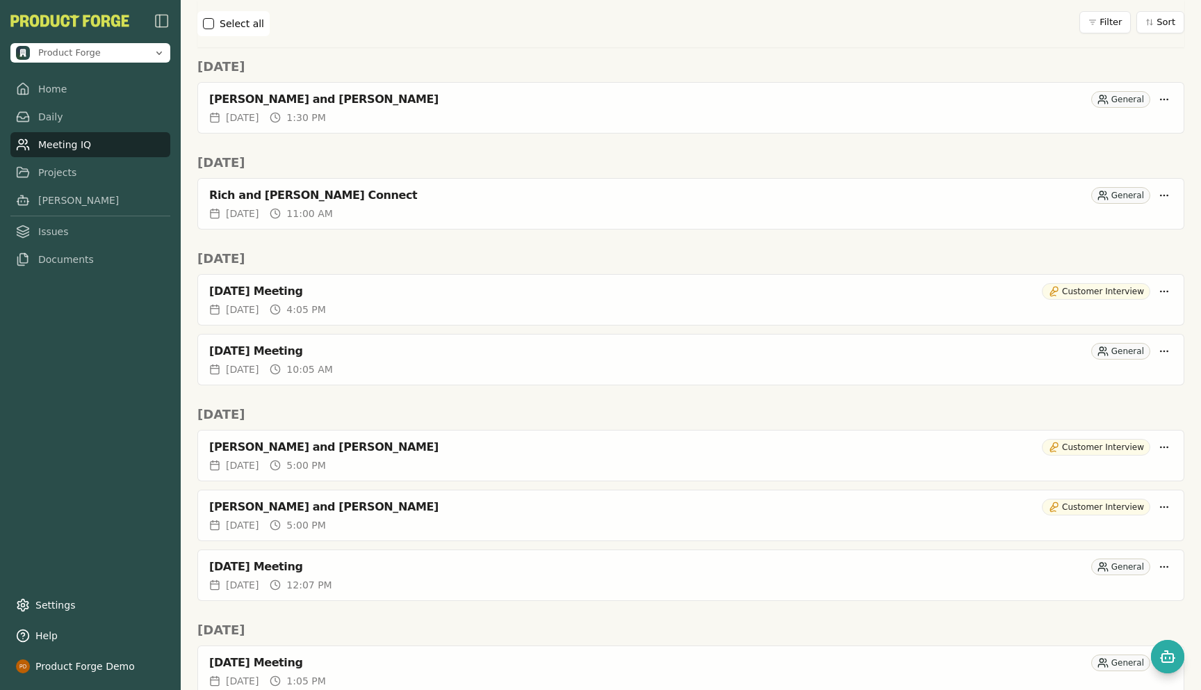
scroll to position [2284, 0]
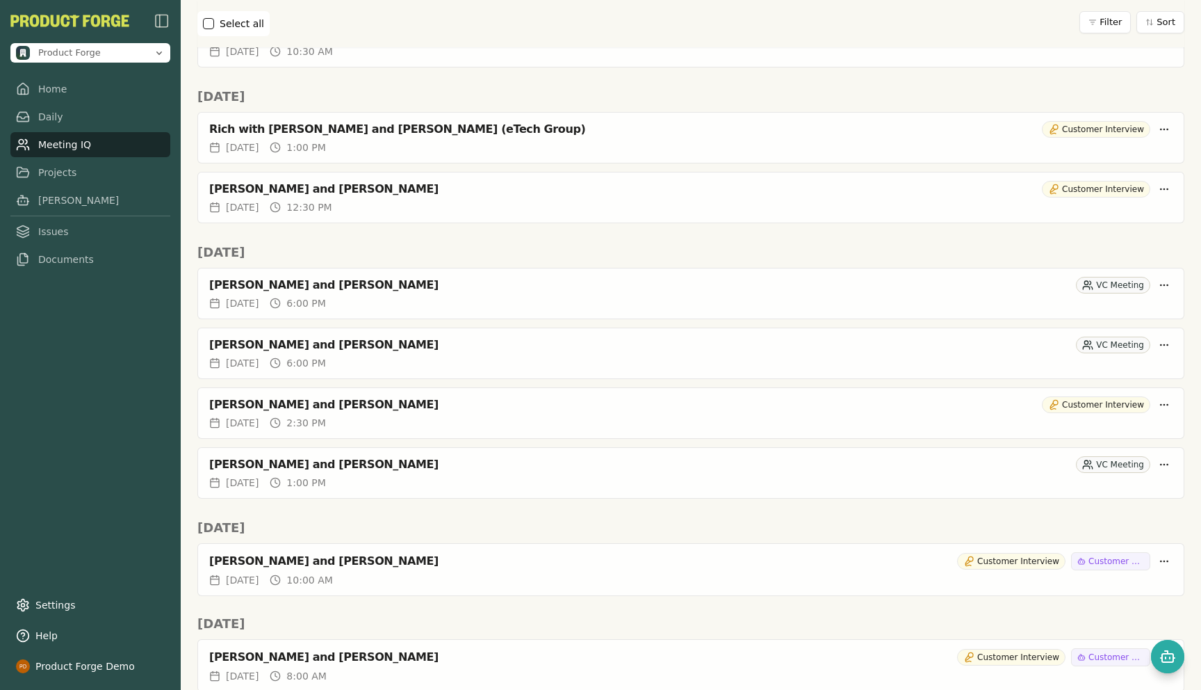
click at [403, 87] on h2 "Fri, Jul 25th" at bounding box center [690, 96] width 987 height 19
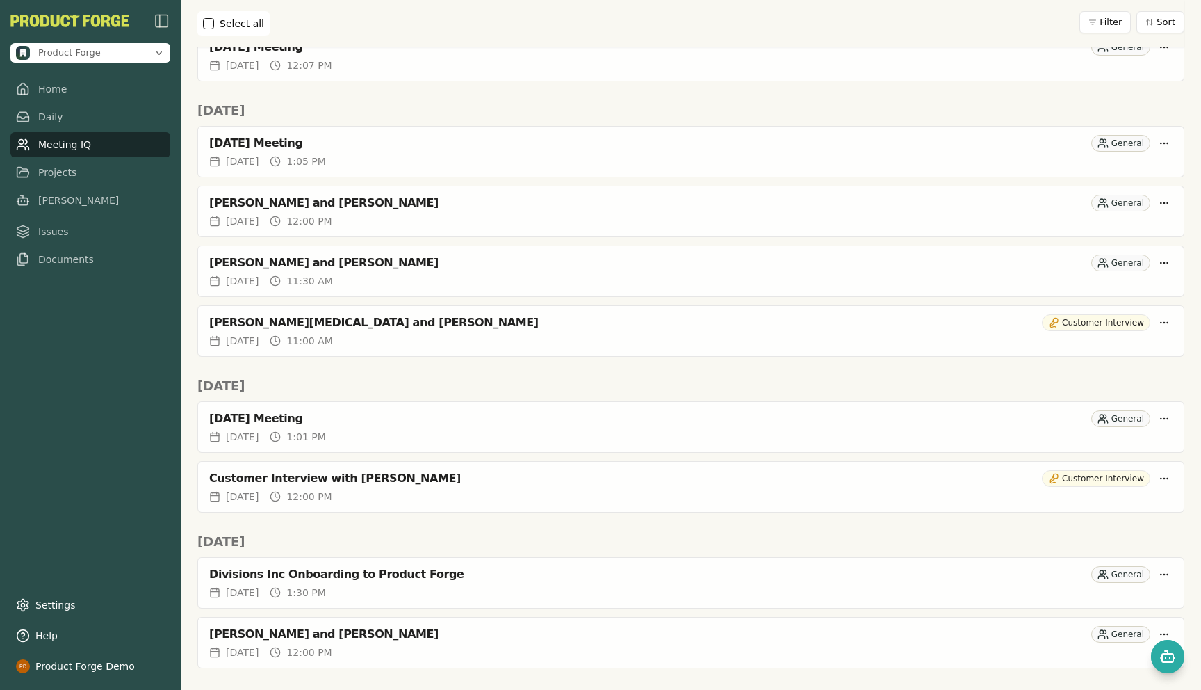
scroll to position [765, 0]
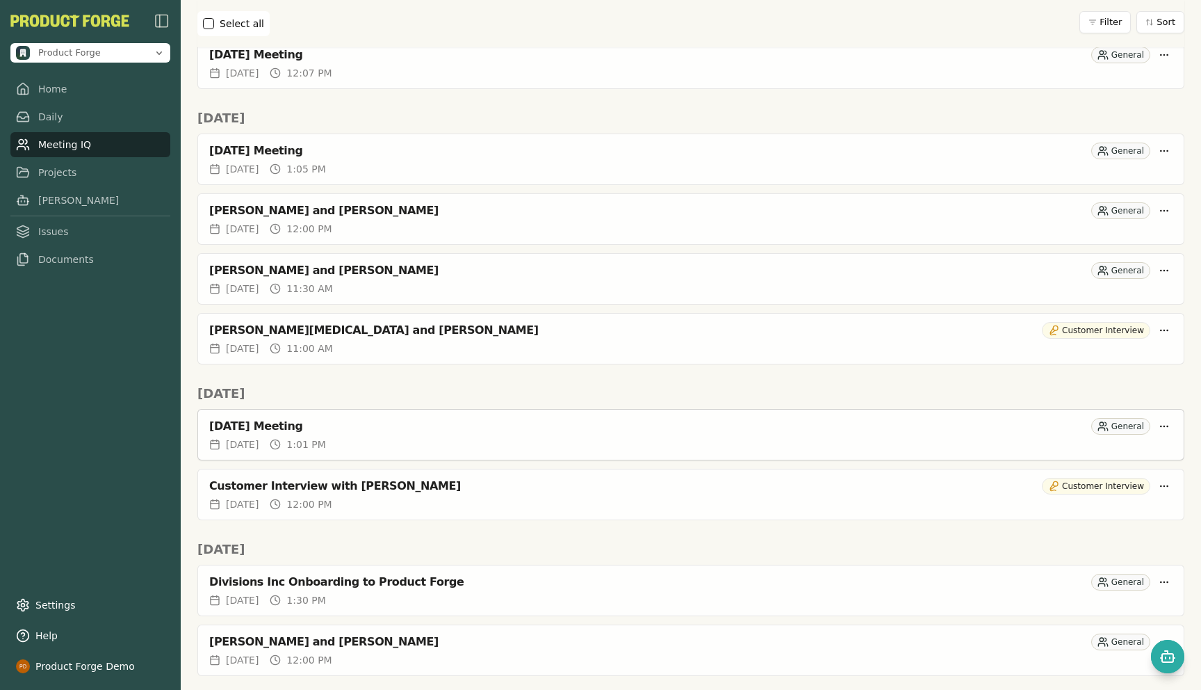
click at [453, 437] on div "Tue, Aug 12, 2025 1:01 PM" at bounding box center [691, 444] width 964 height 14
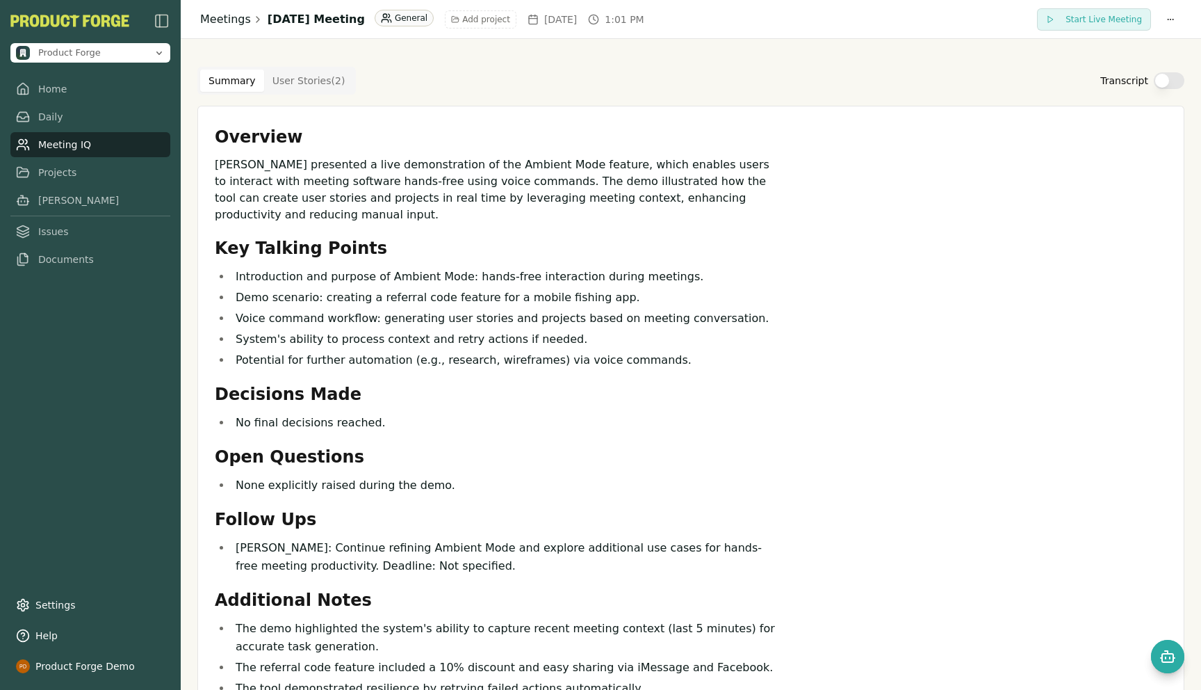
click at [218, 19] on link "Meetings" at bounding box center [225, 19] width 51 height 17
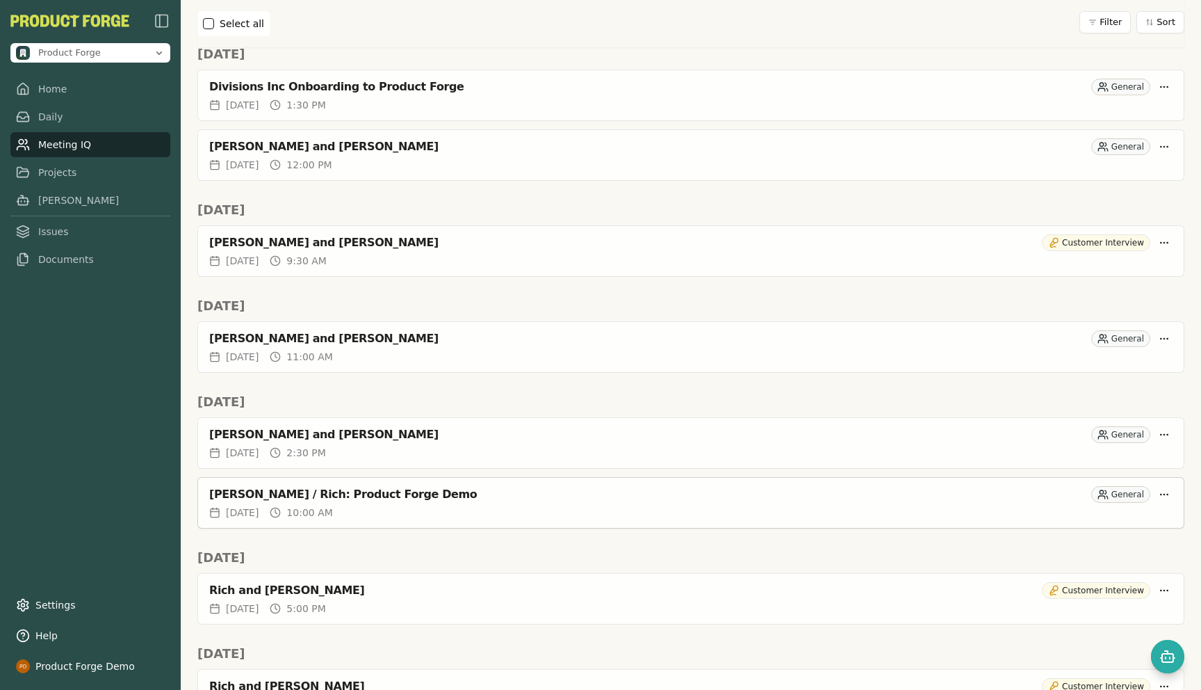
scroll to position [1261, 0]
click at [684, 441] on div "diego blanton and Rich Theil General" at bounding box center [691, 433] width 964 height 17
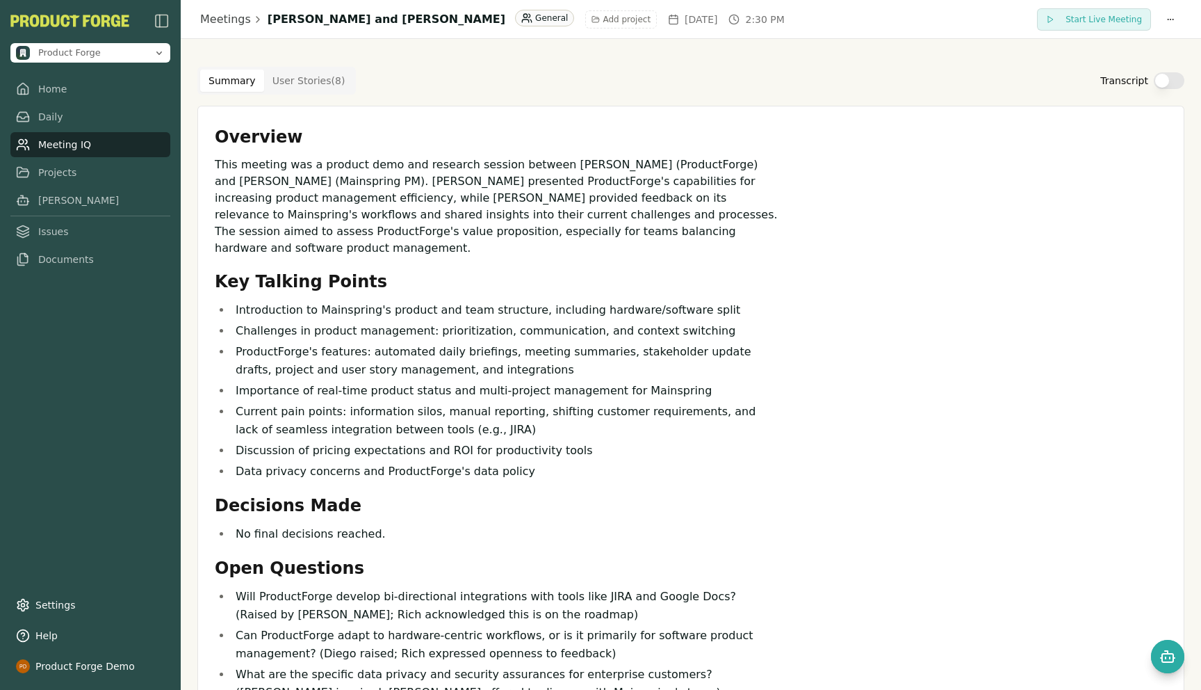
click at [1175, 81] on button "Transcript" at bounding box center [1169, 80] width 31 height 17
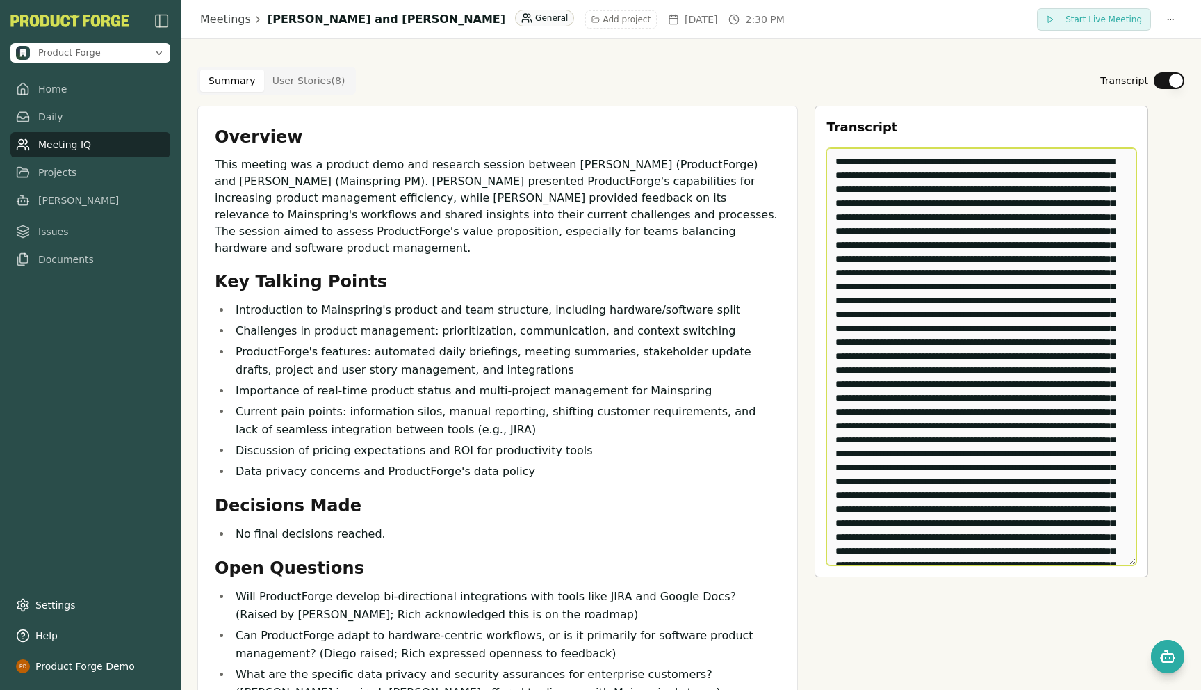
click at [968, 266] on textarea "Edit Transcript" at bounding box center [982, 356] width 310 height 417
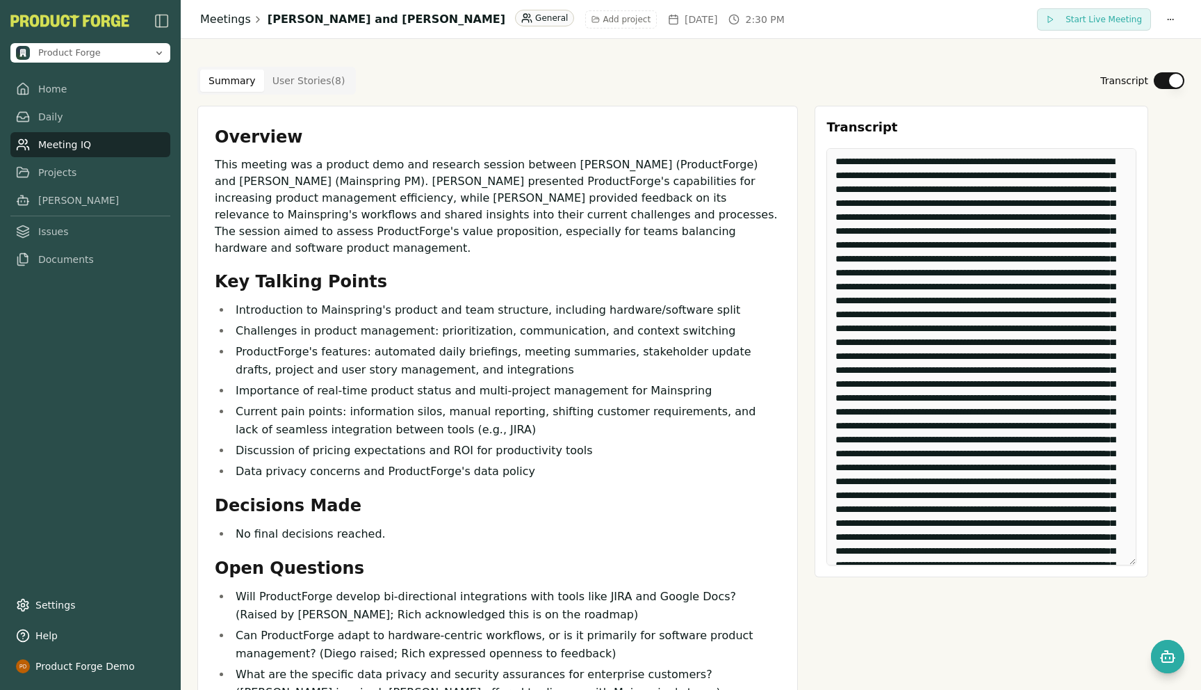
click at [231, 25] on link "Meetings" at bounding box center [225, 19] width 51 height 17
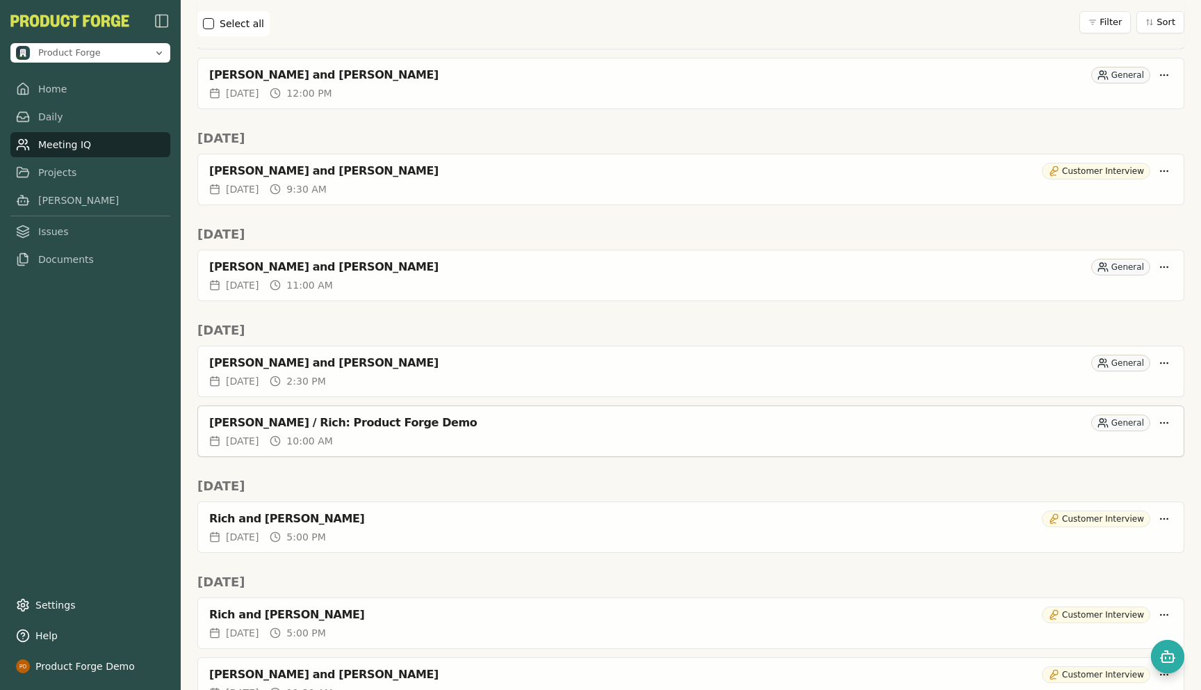
scroll to position [1334, 0]
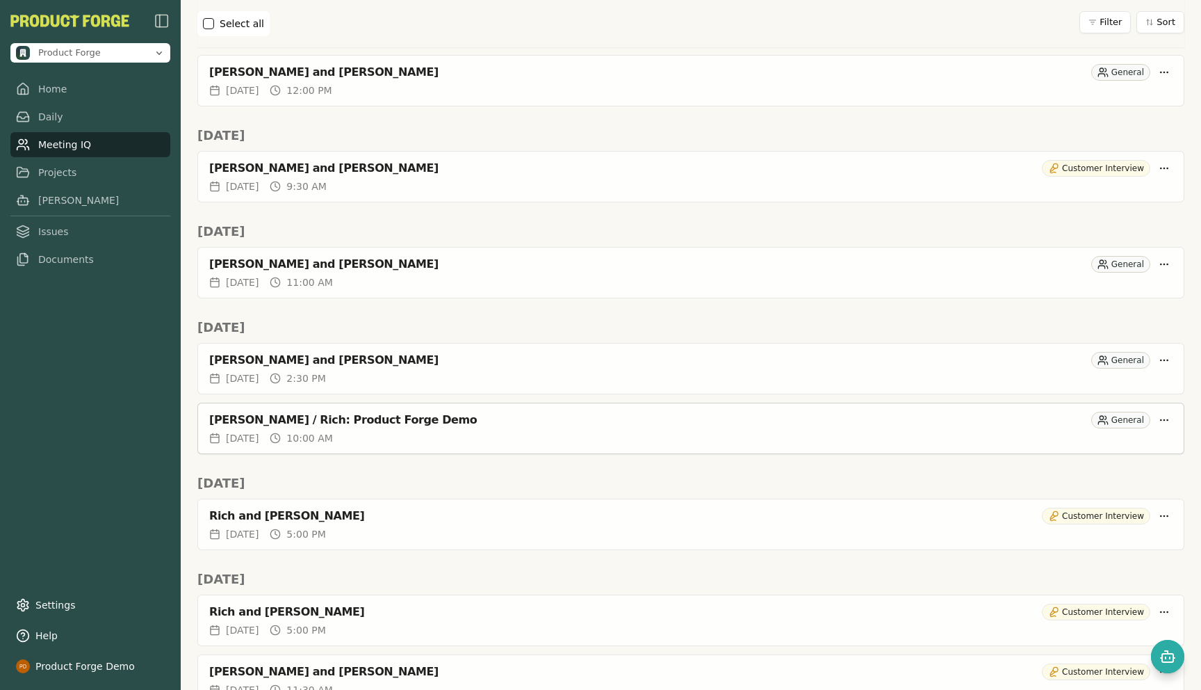
click at [456, 425] on div "[PERSON_NAME] / Rich: Product Forge Demo" at bounding box center [647, 420] width 877 height 14
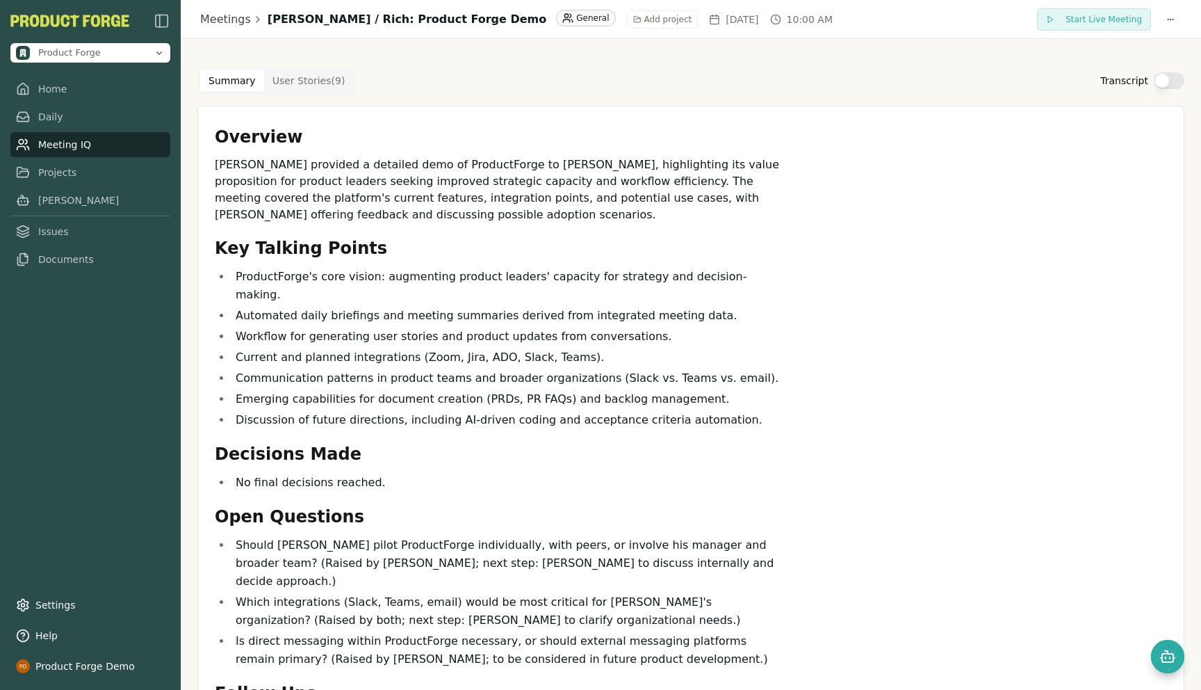
click at [1164, 85] on button "Transcript" at bounding box center [1169, 80] width 31 height 17
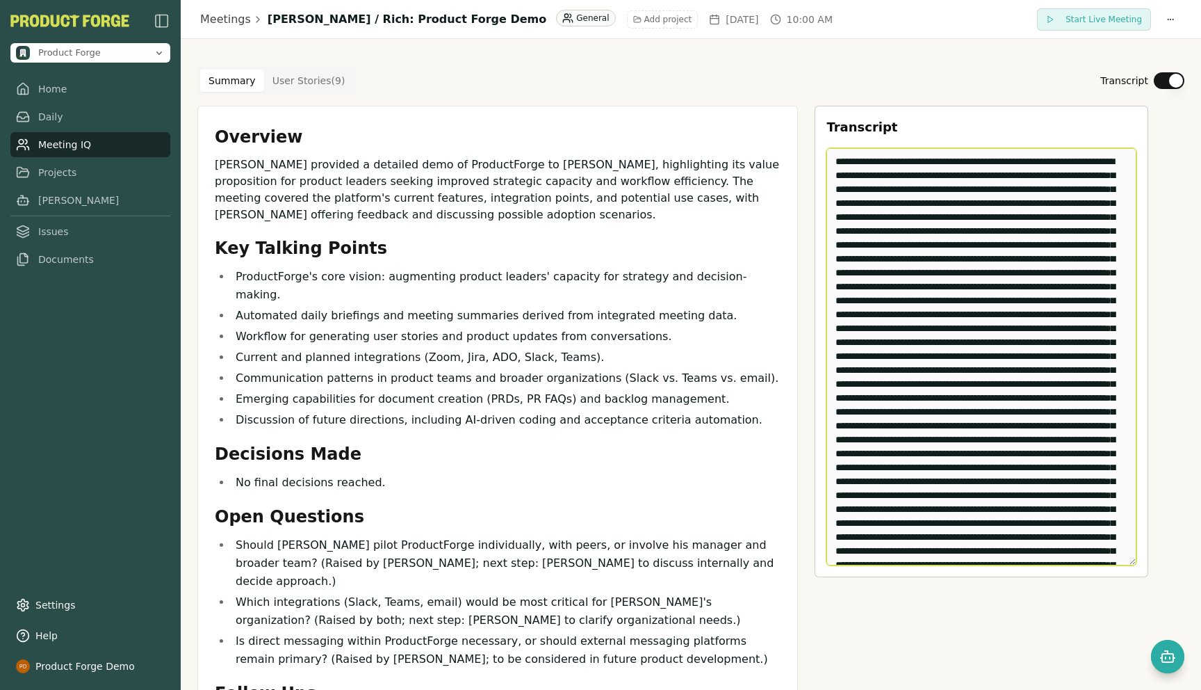
click at [955, 309] on textarea "Edit Transcript" at bounding box center [982, 356] width 310 height 417
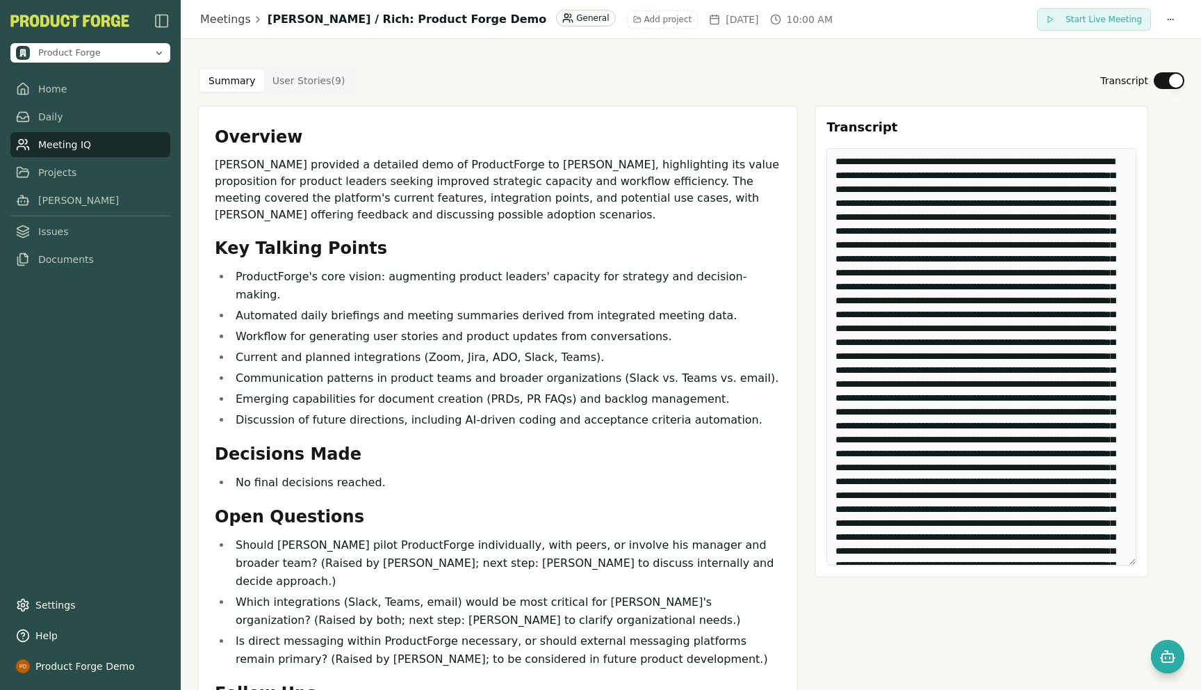
click at [57, 146] on link "Meeting IQ" at bounding box center [90, 144] width 160 height 25
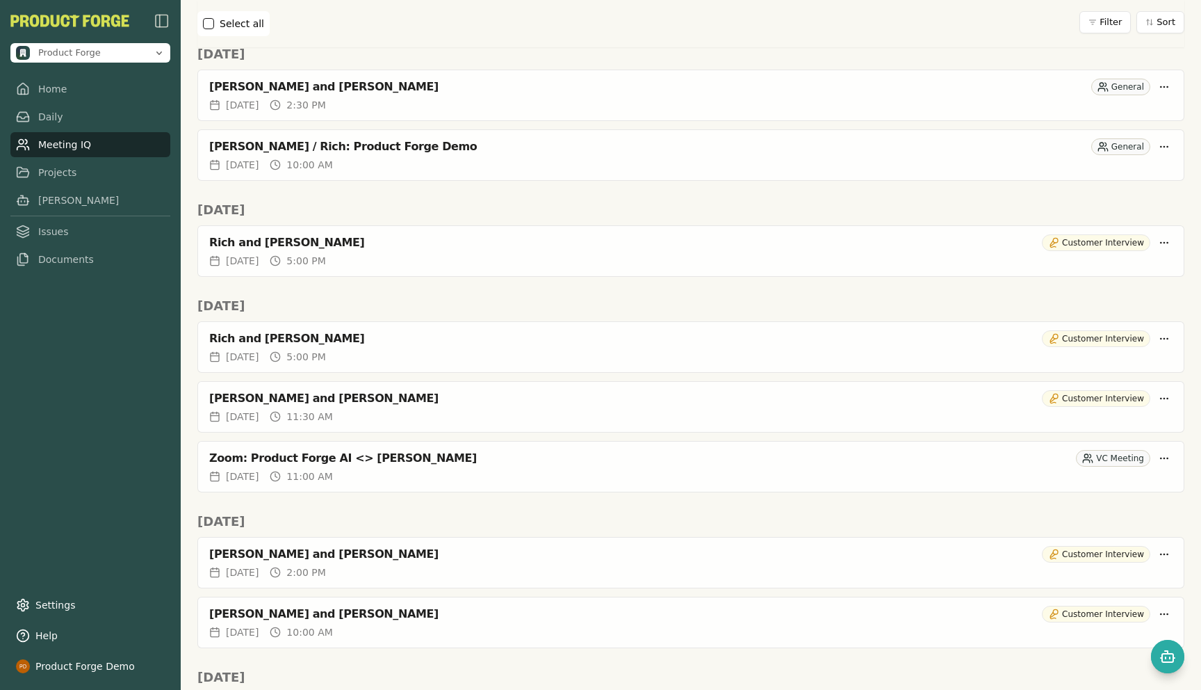
scroll to position [1618, 0]
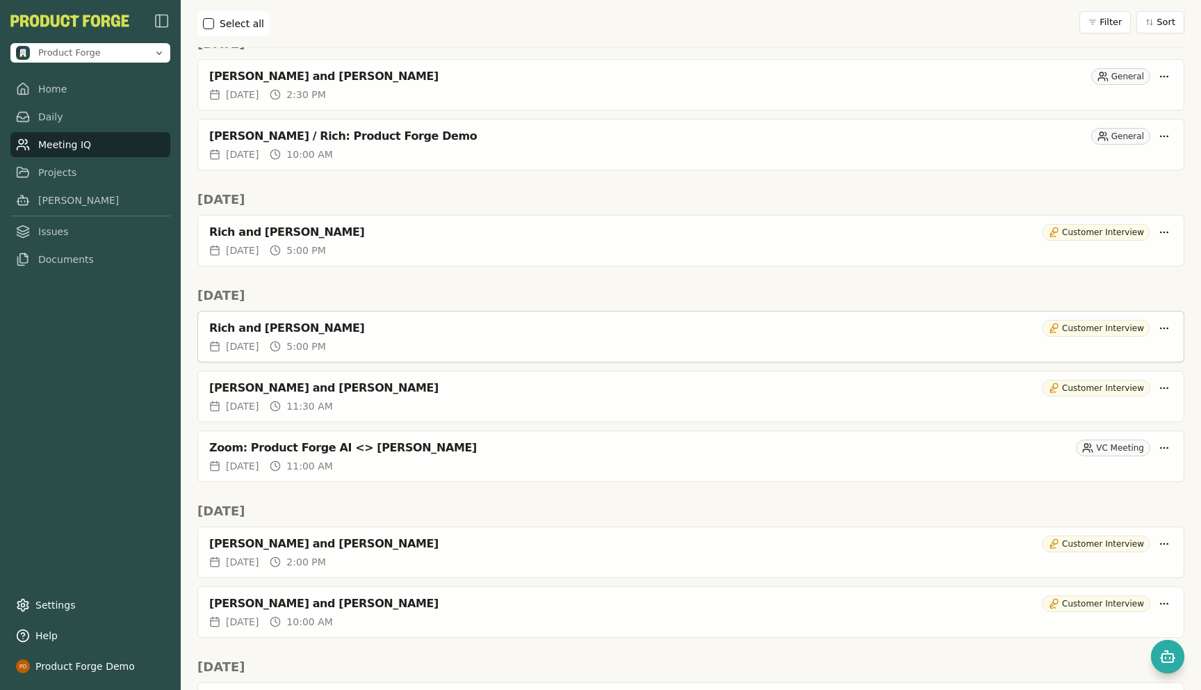
click at [314, 317] on div "Rich and John Kitson Customer Interview" at bounding box center [691, 325] width 986 height 28
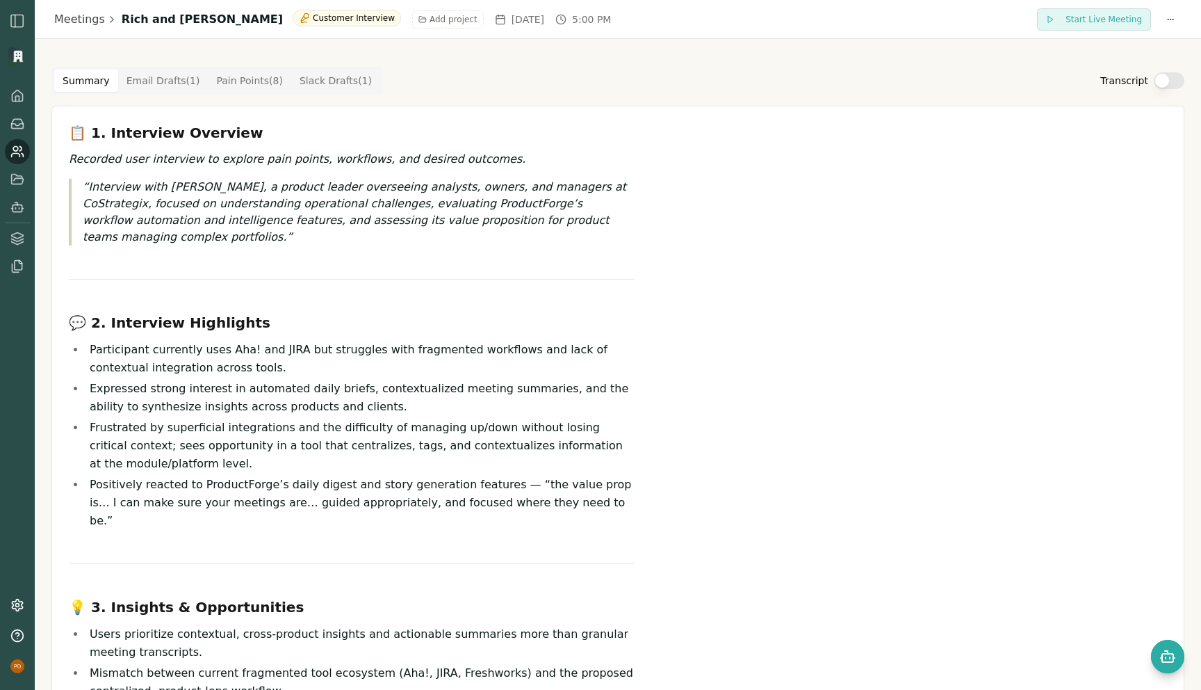
click at [1168, 76] on button "Transcript" at bounding box center [1169, 80] width 31 height 17
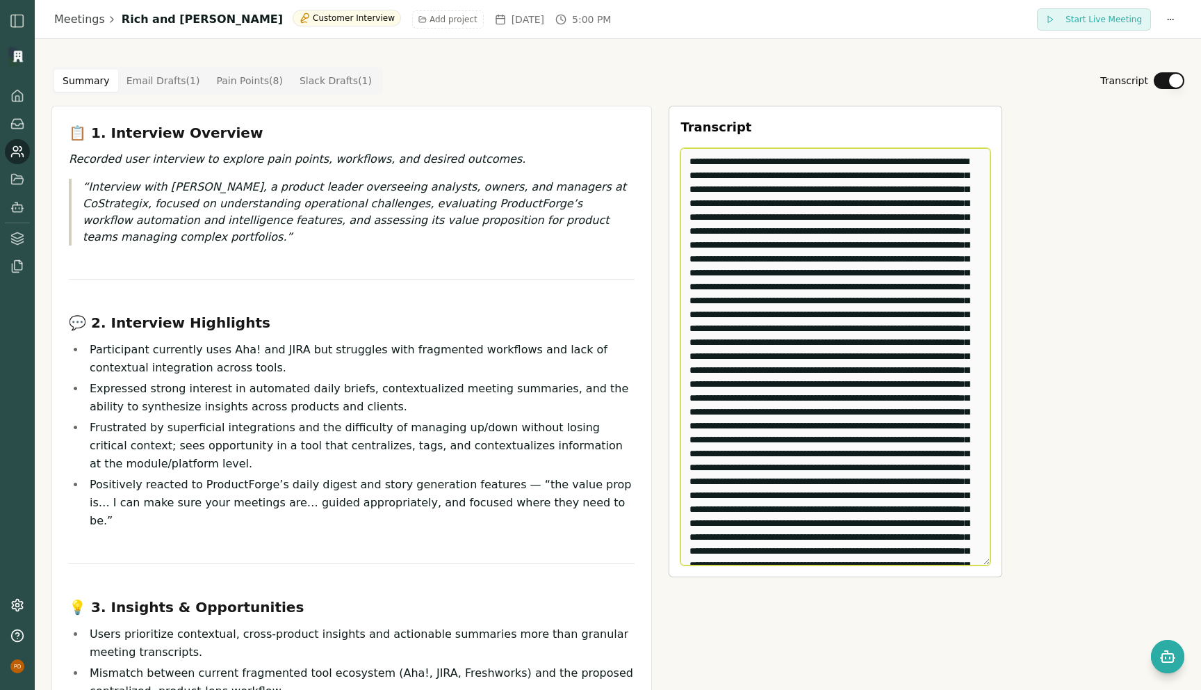
click at [900, 327] on textarea "Edit Transcript" at bounding box center [836, 356] width 310 height 417
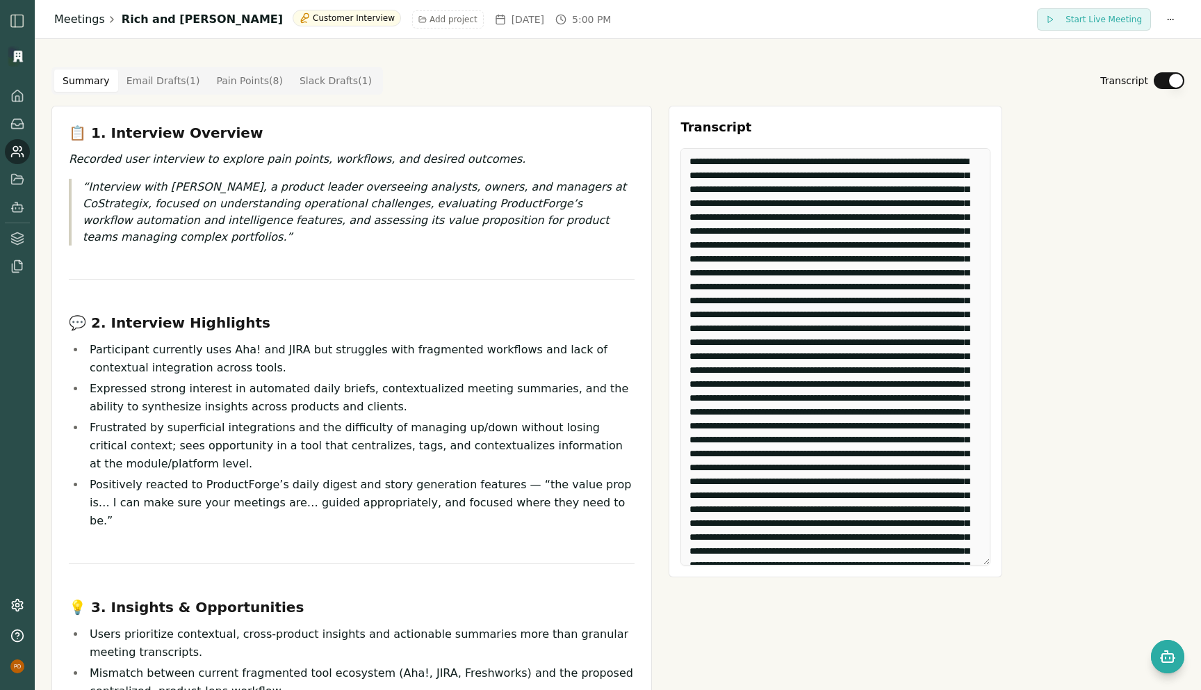
click at [65, 19] on link "Meetings" at bounding box center [79, 19] width 51 height 17
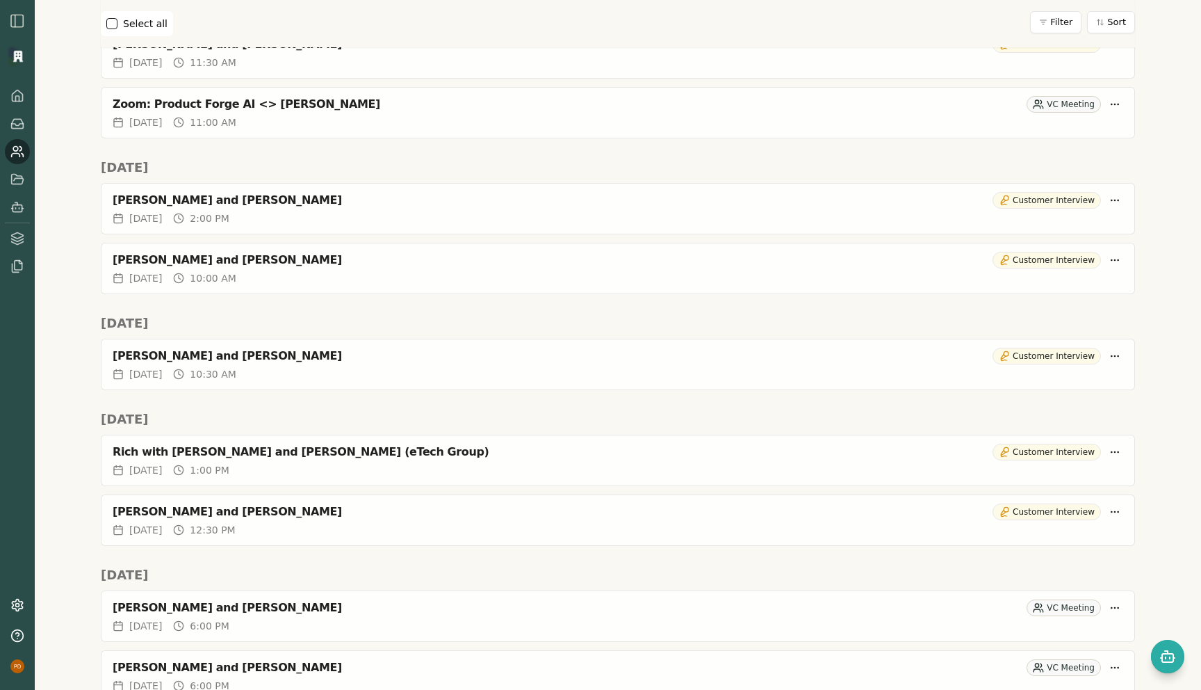
scroll to position [2004, 0]
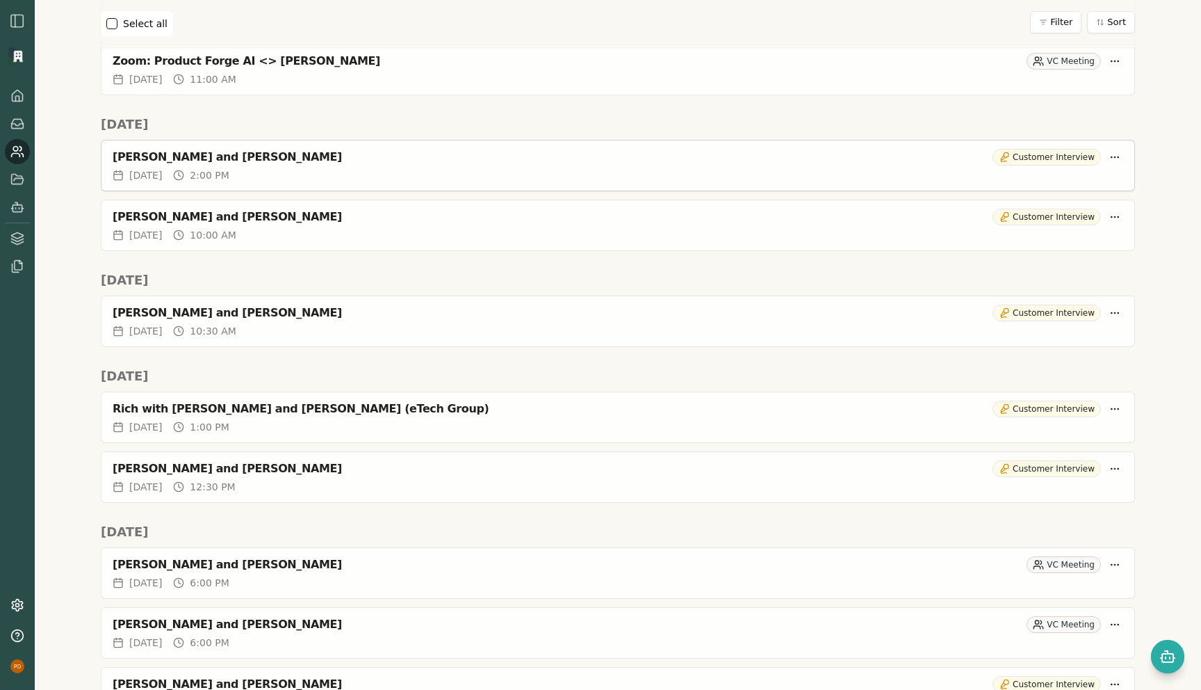
click at [235, 166] on div "[PERSON_NAME] and [PERSON_NAME] Customer Interview" at bounding box center [618, 154] width 1033 height 28
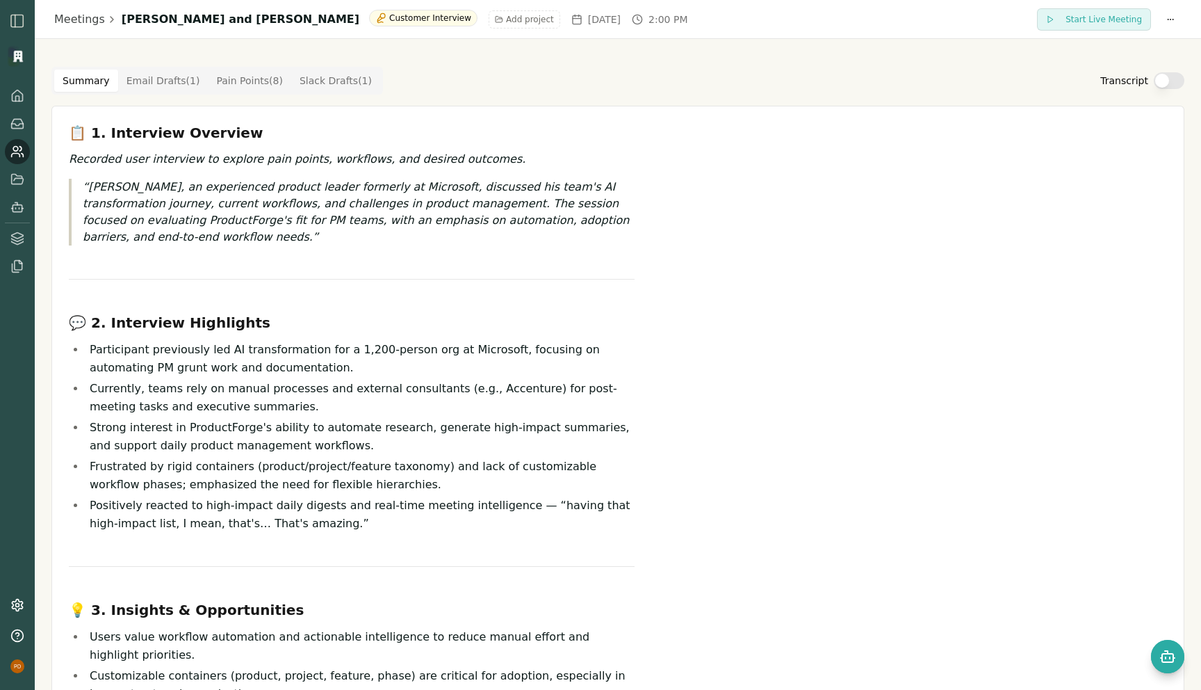
click at [1169, 88] on button "Transcript" at bounding box center [1169, 80] width 31 height 17
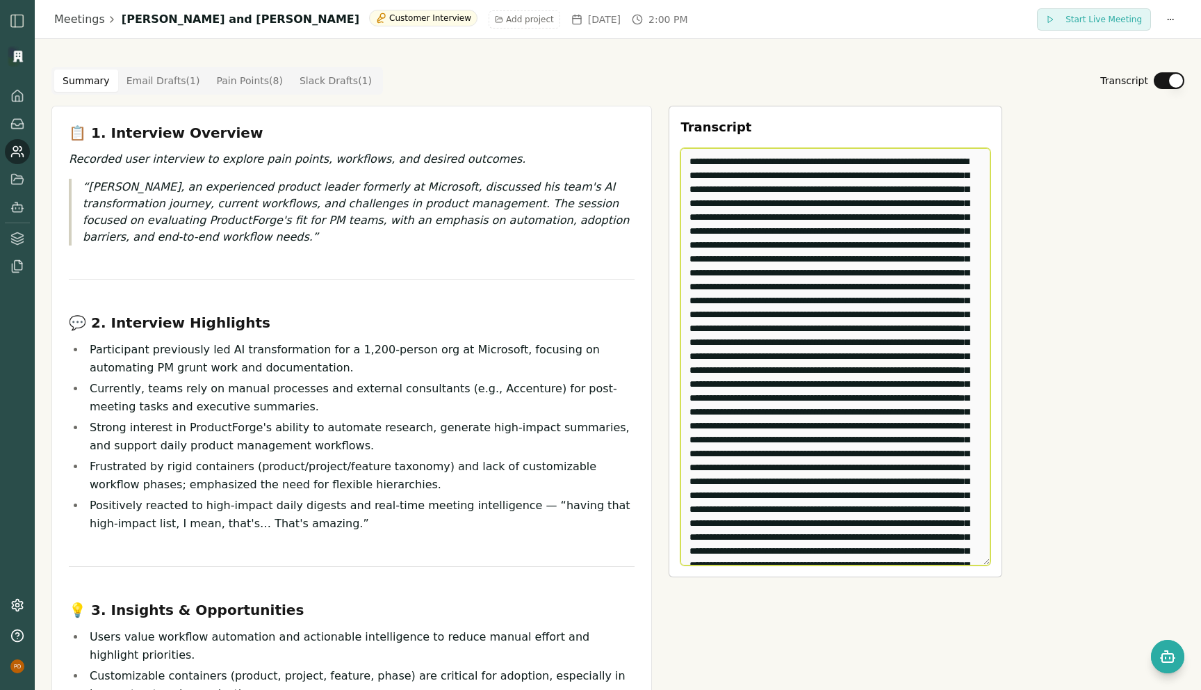
click at [829, 332] on textarea "Edit Transcript" at bounding box center [836, 356] width 310 height 417
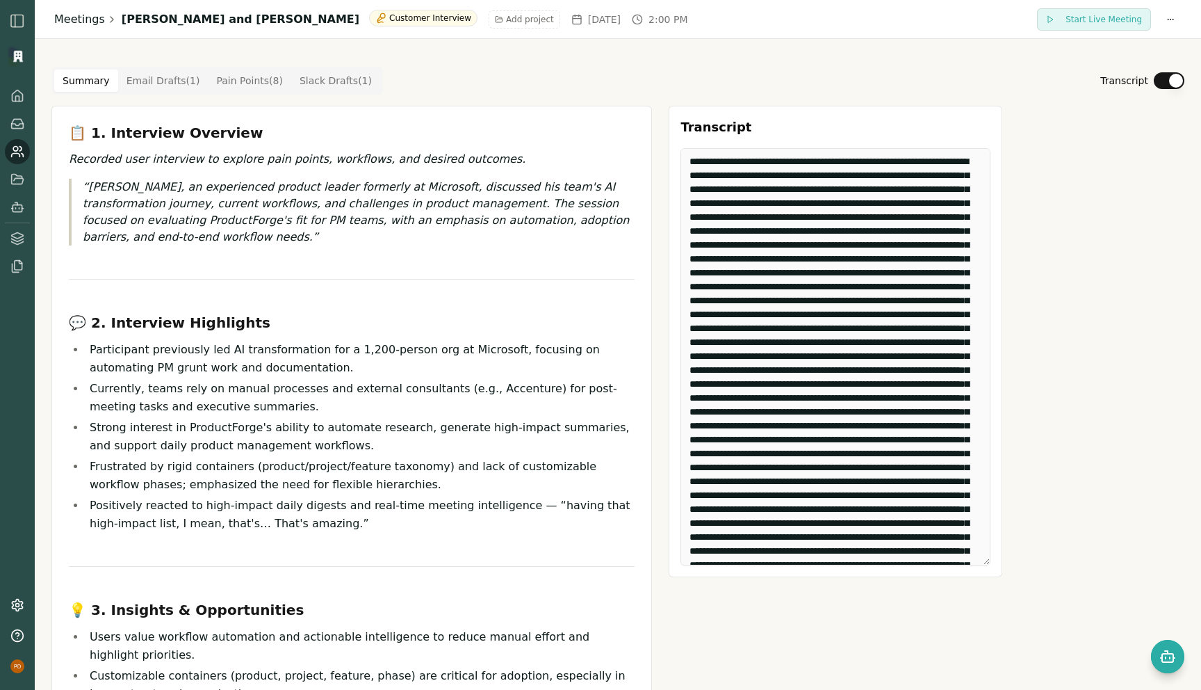
click at [76, 16] on link "Meetings" at bounding box center [79, 19] width 51 height 17
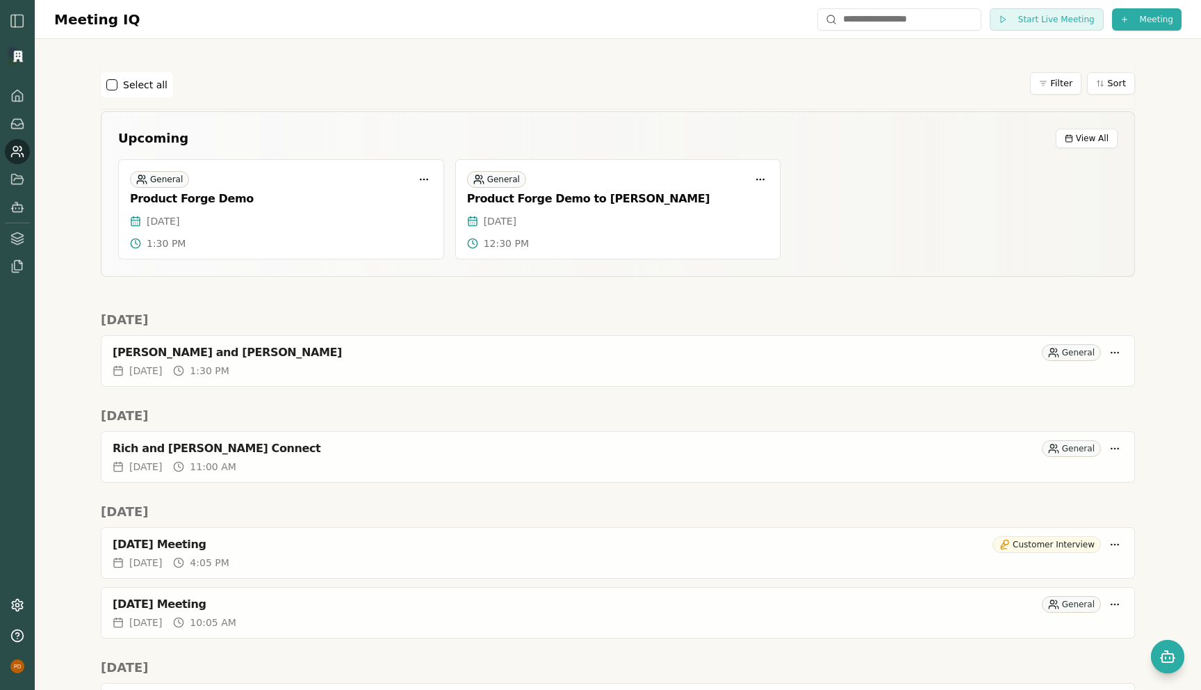
click at [74, 19] on h1 "Meeting IQ" at bounding box center [97, 19] width 86 height 21
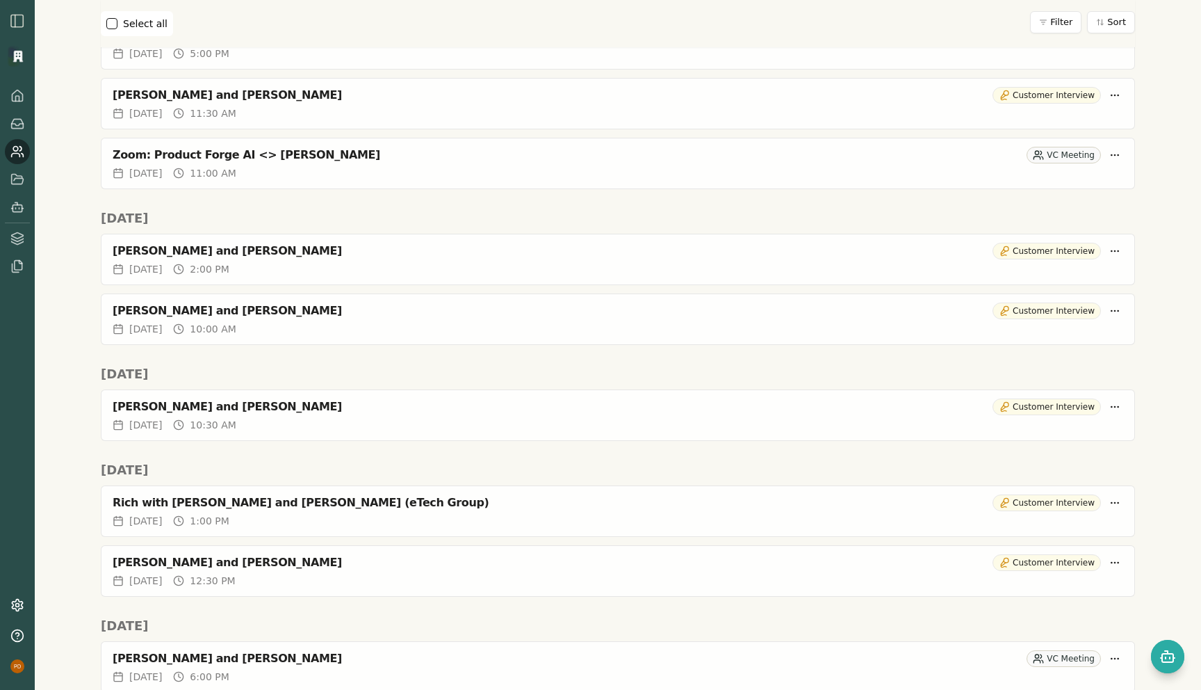
scroll to position [1906, 0]
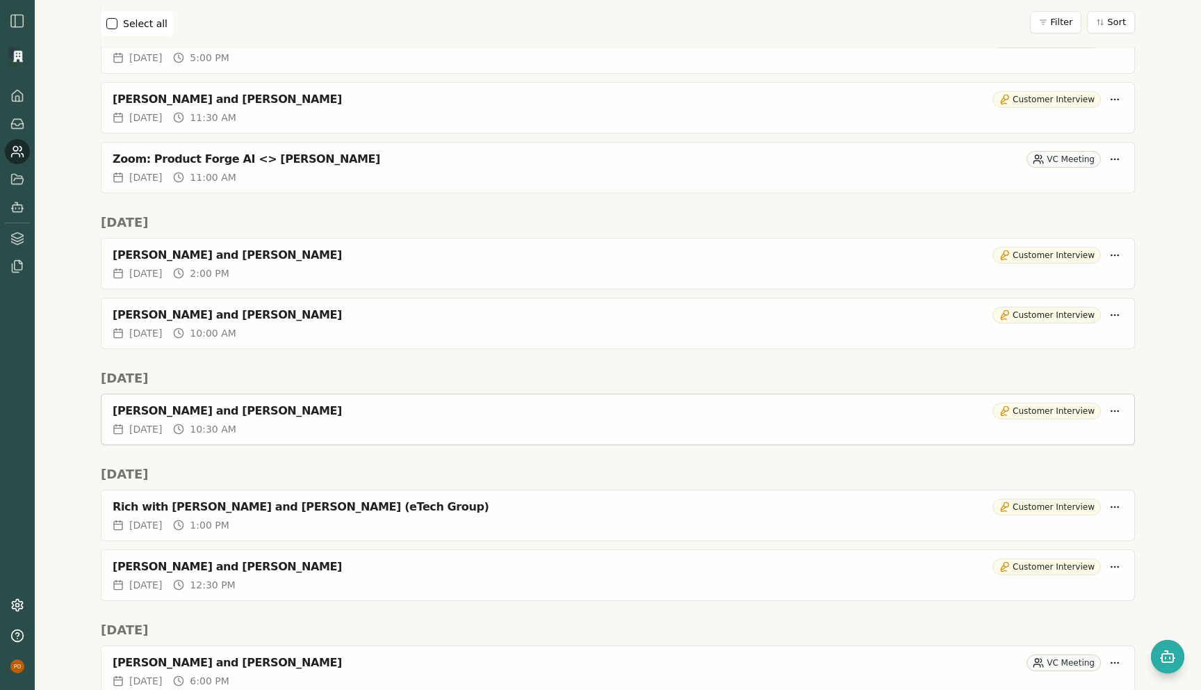
click at [222, 419] on div "Alexandra Tudor and Rich Theil Customer Interview" at bounding box center [618, 411] width 1011 height 17
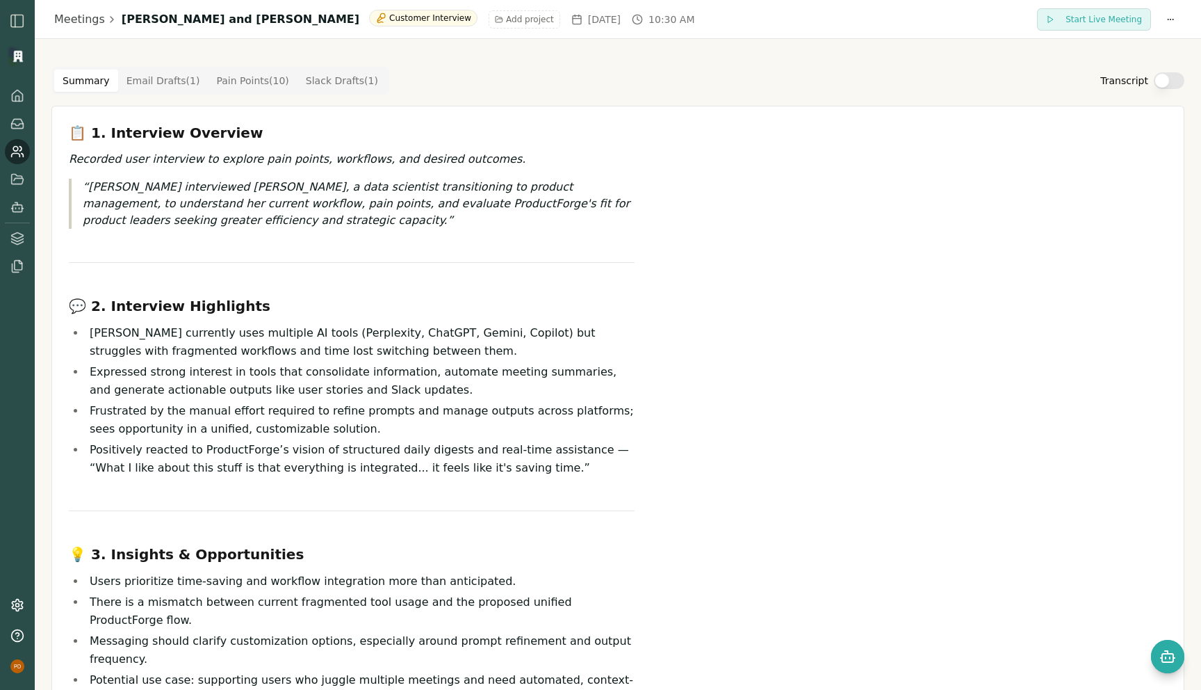
click at [1180, 85] on button "Transcript" at bounding box center [1169, 80] width 31 height 17
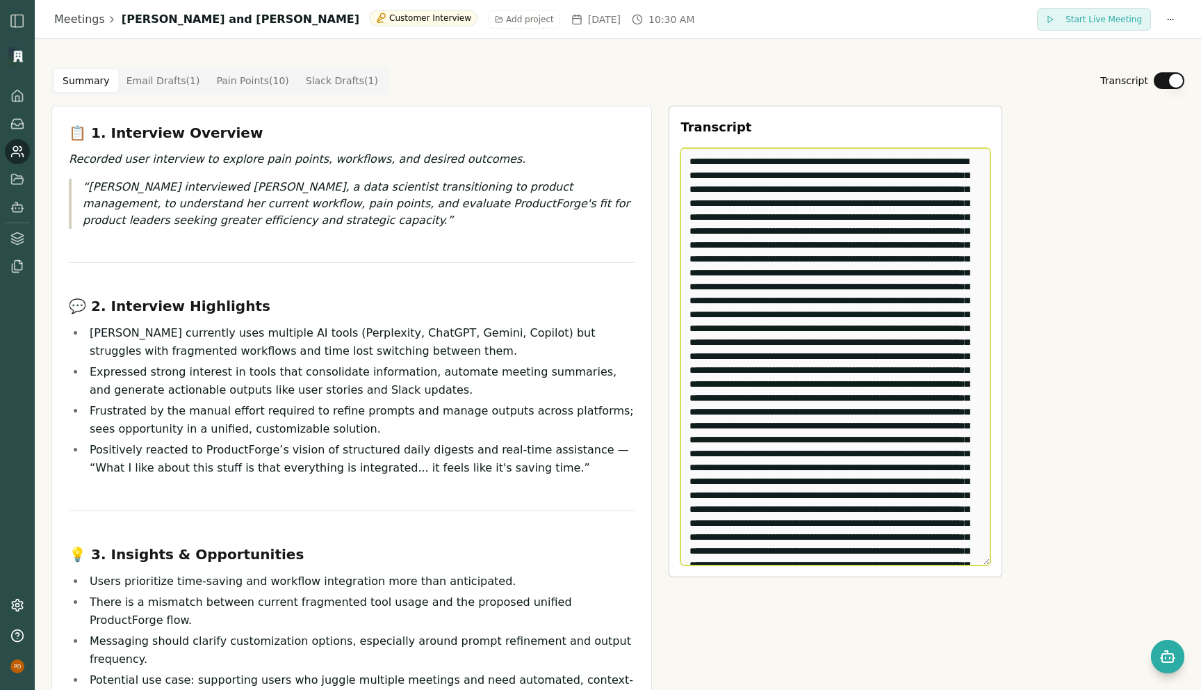
click at [747, 307] on textarea "Edit Transcript" at bounding box center [836, 356] width 310 height 417
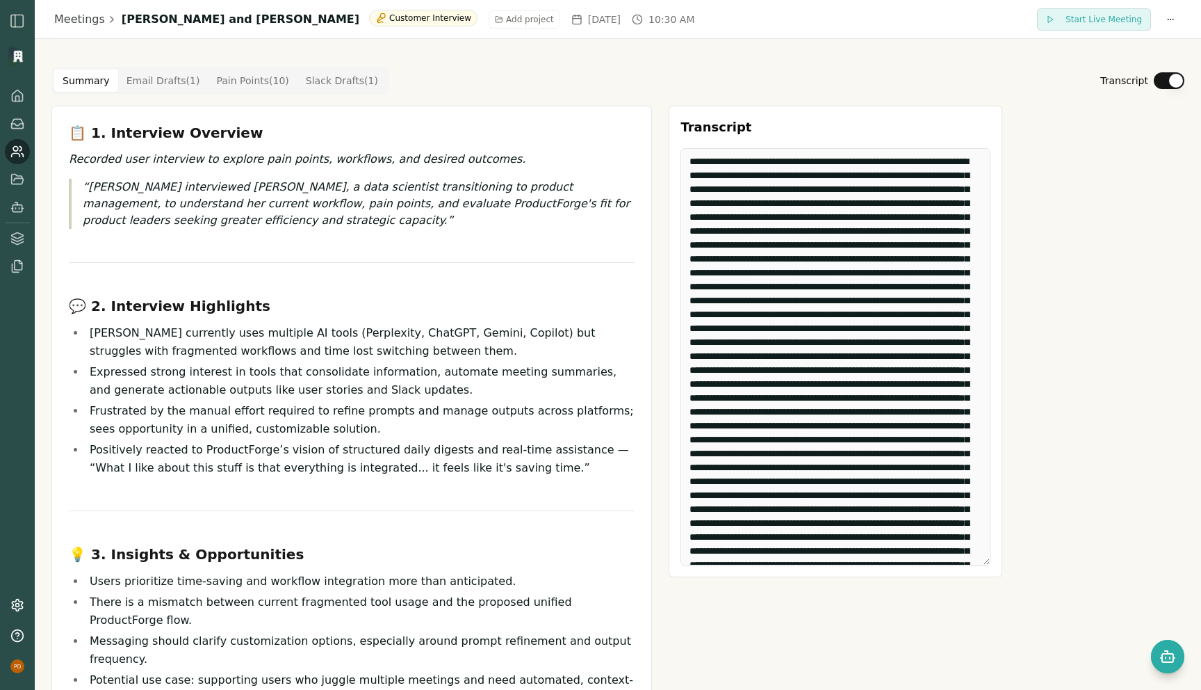
click at [15, 154] on icon at bounding box center [16, 155] width 8 height 3
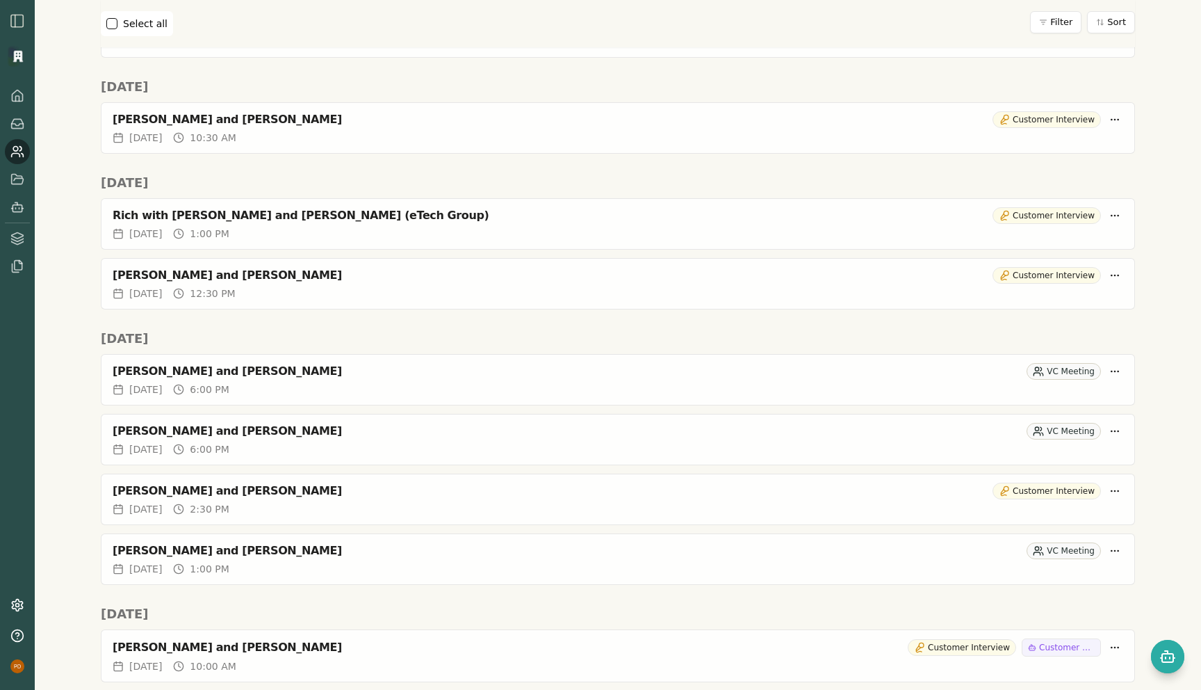
scroll to position [2195, 0]
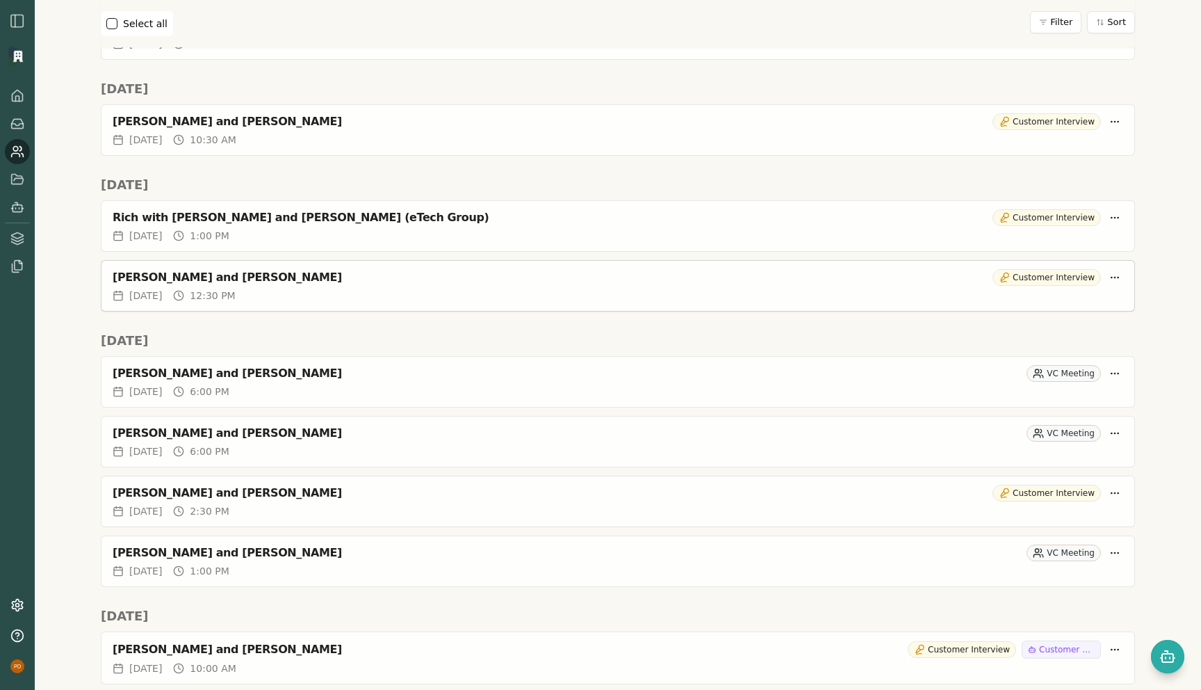
click at [375, 291] on div "Fri, Jul 25, 2025 12:30 PM" at bounding box center [618, 296] width 1011 height 14
click at [338, 227] on div "Rich with James and Cole (eTech Group) Customer Interview" at bounding box center [618, 215] width 1033 height 28
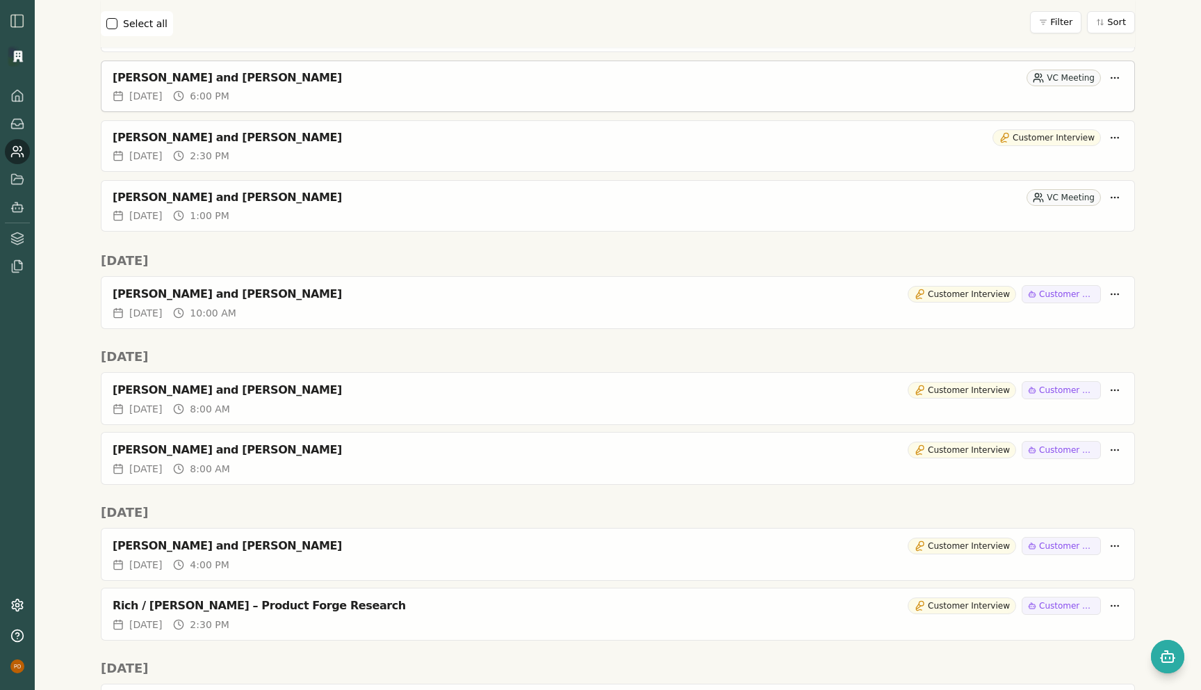
scroll to position [2551, 0]
click at [443, 299] on div "[PERSON_NAME] and [PERSON_NAME]" at bounding box center [508, 293] width 790 height 14
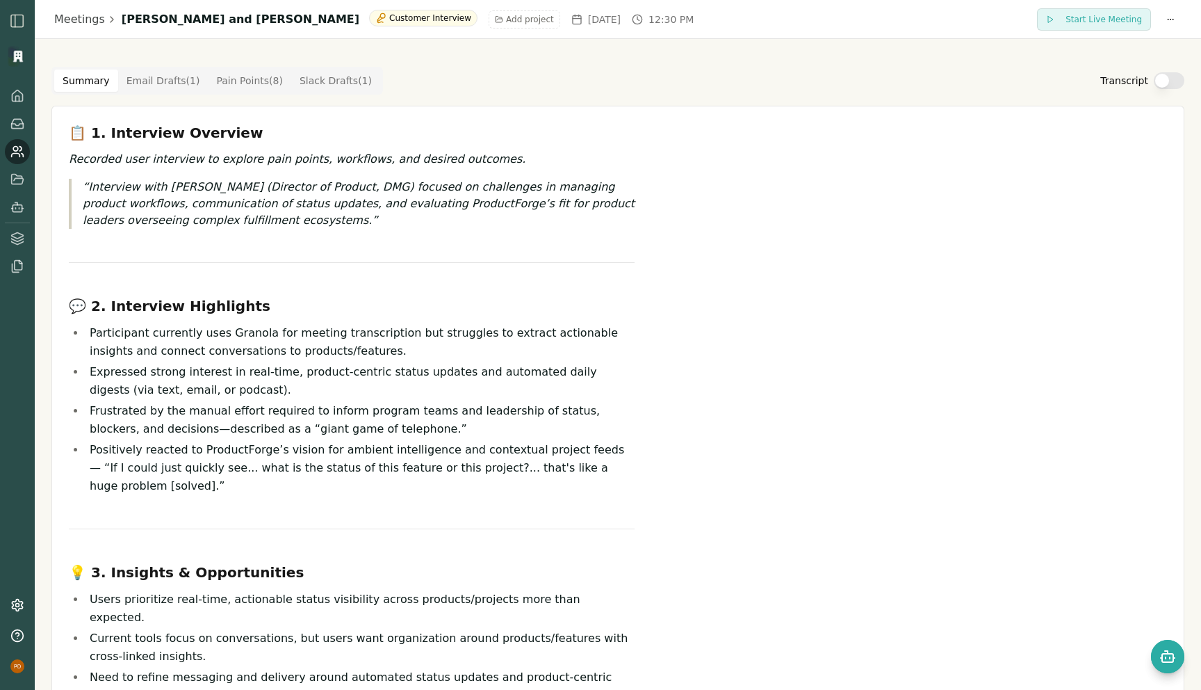
click at [1176, 81] on button "Transcript" at bounding box center [1169, 80] width 31 height 17
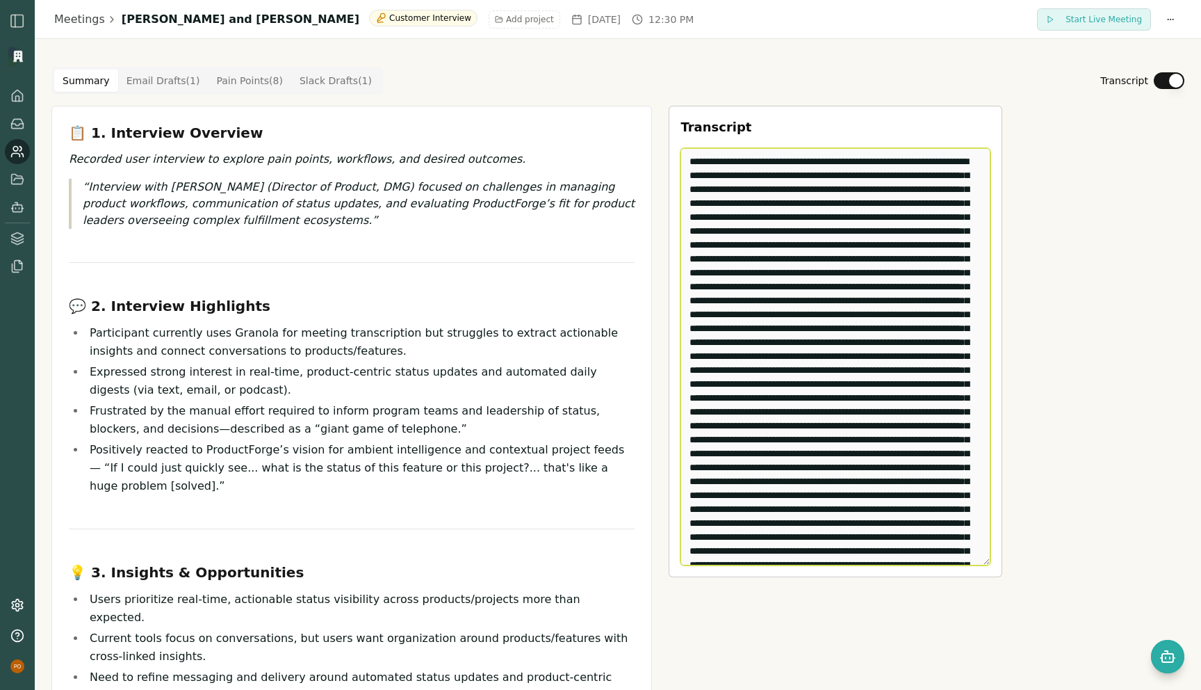
click at [867, 298] on textarea "Edit Transcript" at bounding box center [836, 356] width 310 height 417
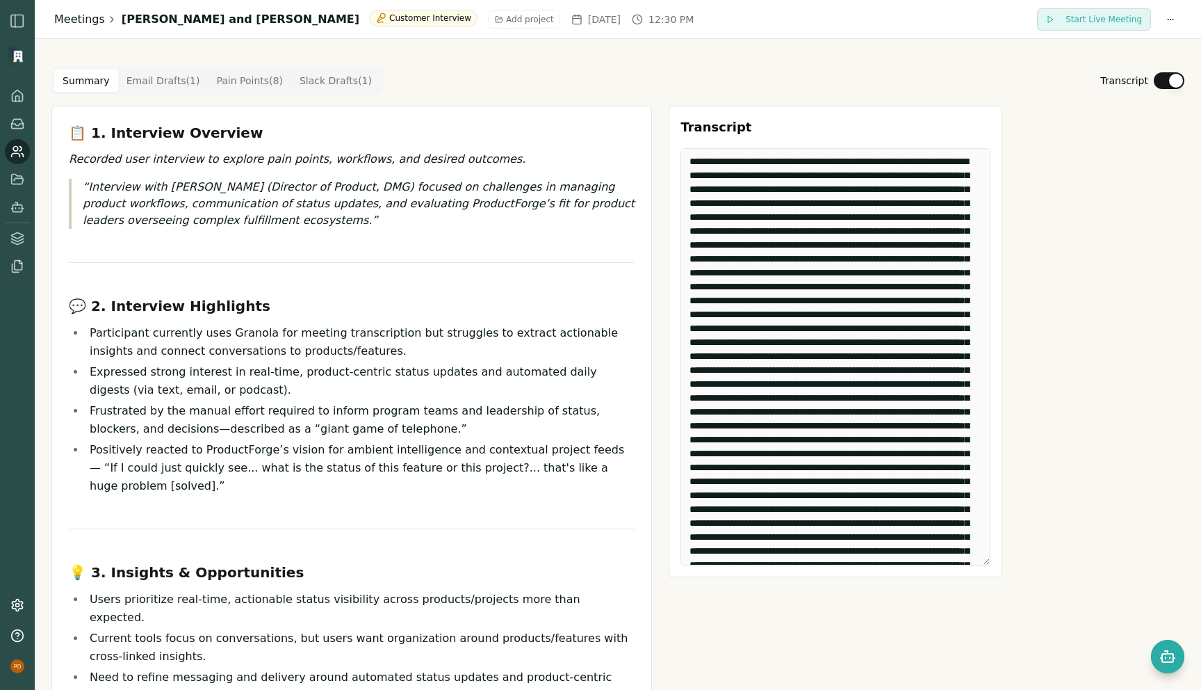
click at [70, 23] on link "Meetings" at bounding box center [79, 19] width 51 height 17
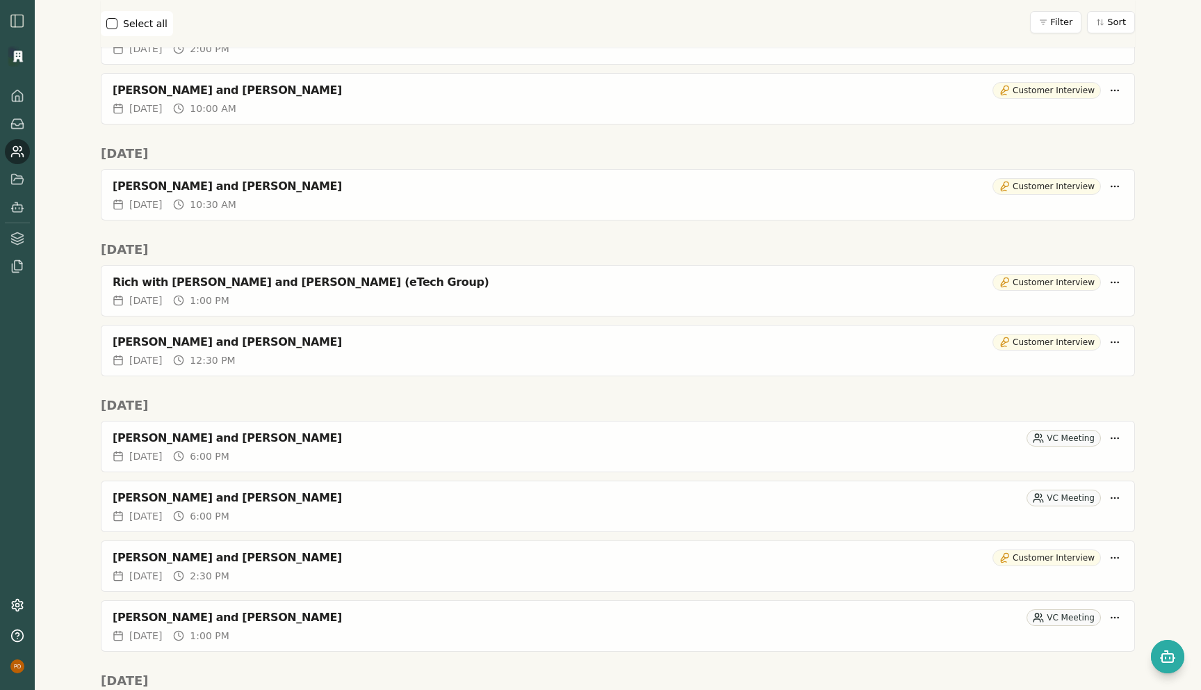
scroll to position [2130, 0]
click at [352, 302] on div "Fri, Jul 25, 2025 1:00 PM" at bounding box center [618, 301] width 1011 height 14
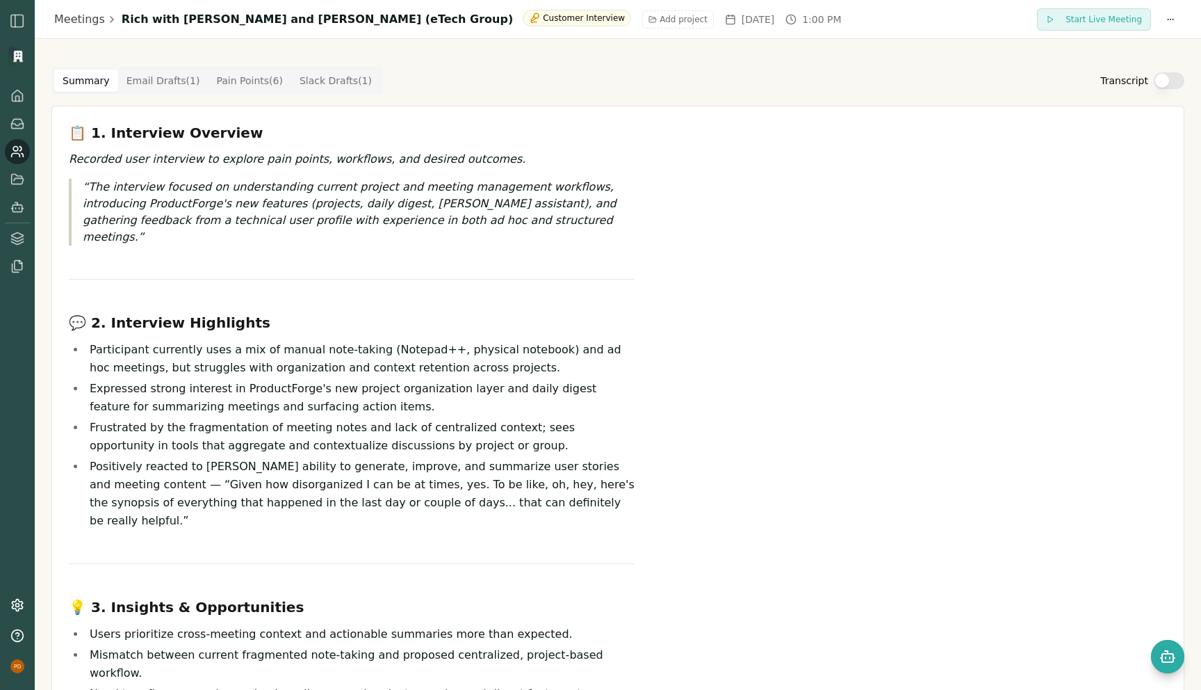
click at [1172, 78] on button "Transcript" at bounding box center [1169, 80] width 31 height 17
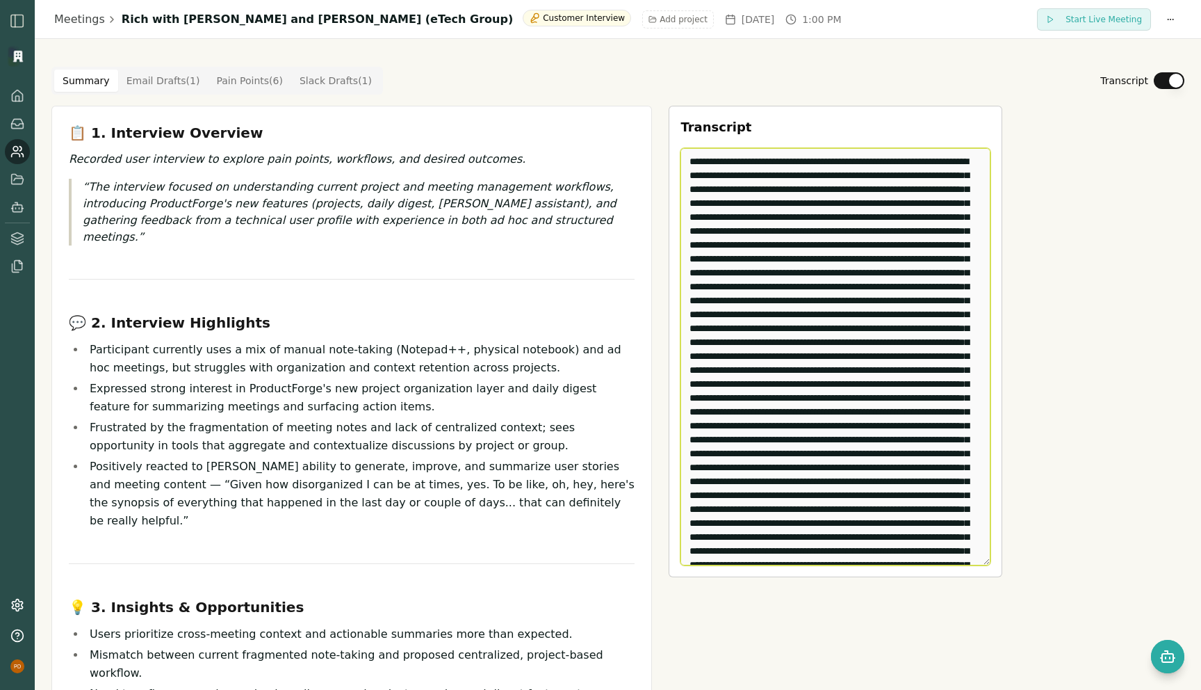
click at [908, 232] on textarea "Edit Transcript" at bounding box center [836, 356] width 310 height 417
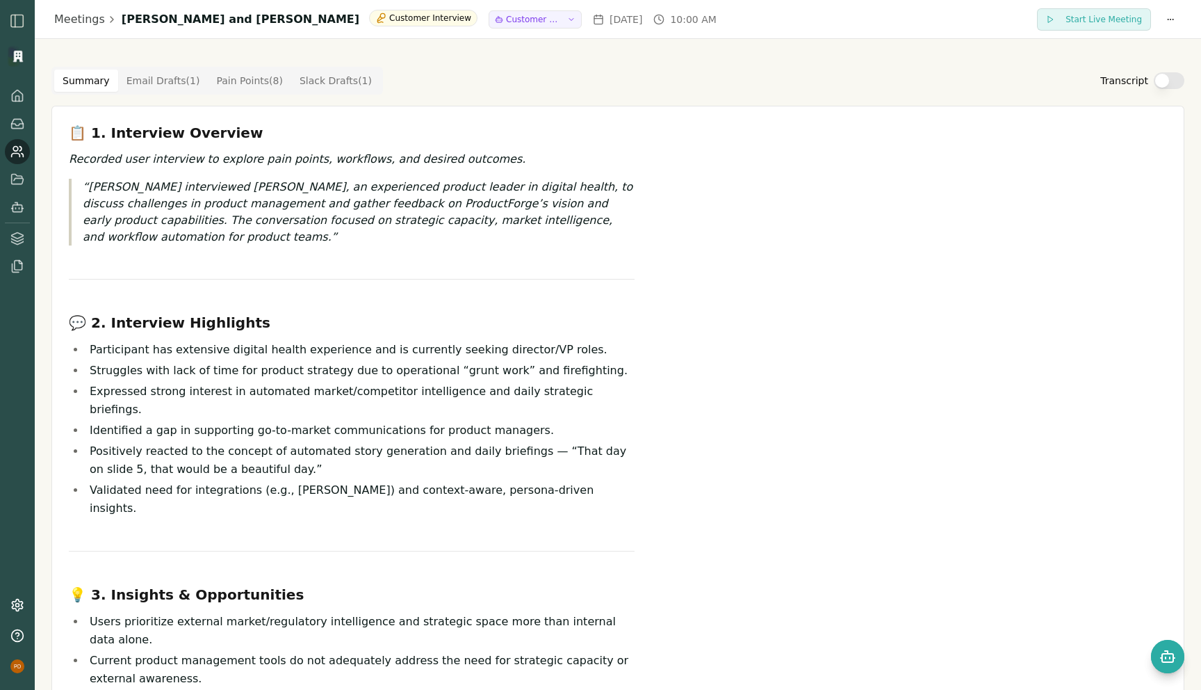
click at [1172, 82] on button "Transcript" at bounding box center [1169, 80] width 31 height 17
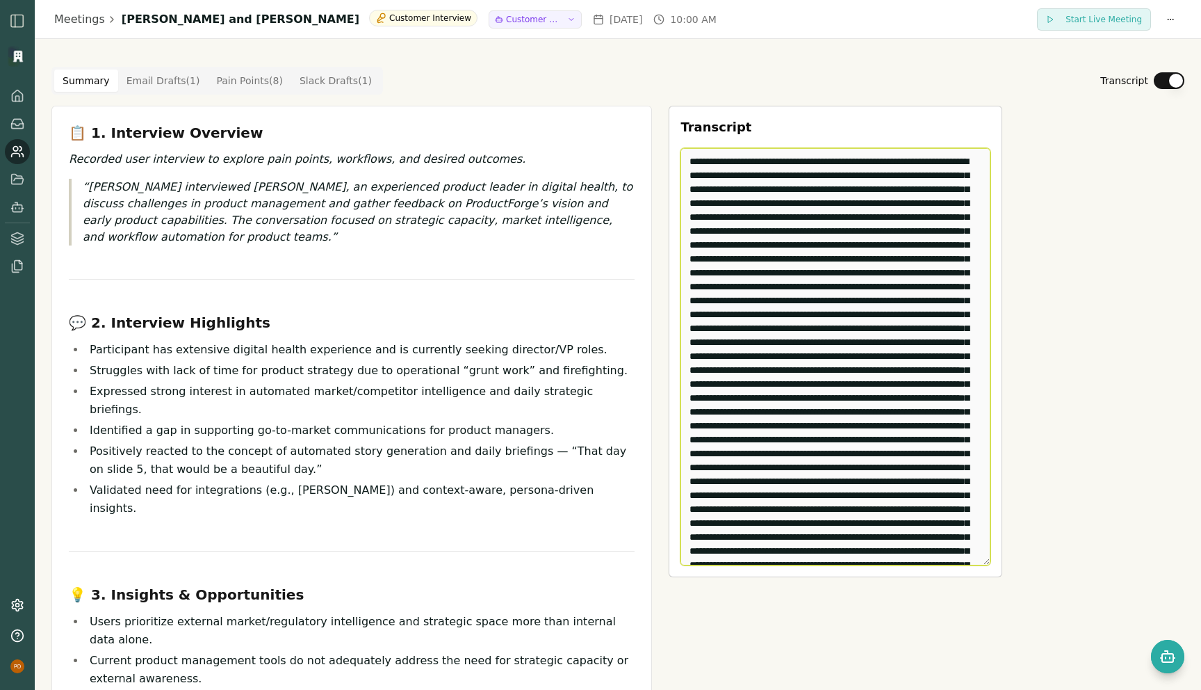
click at [846, 373] on textarea "Edit Transcript" at bounding box center [836, 356] width 310 height 417
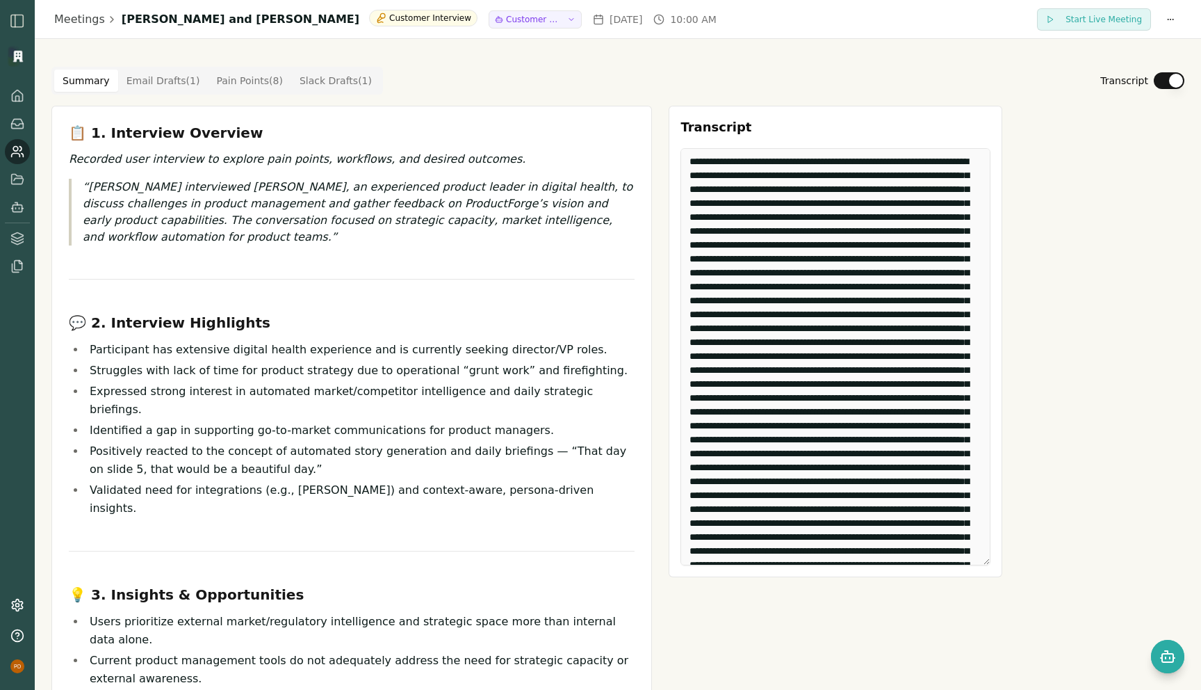
click at [24, 145] on icon at bounding box center [17, 152] width 14 height 14
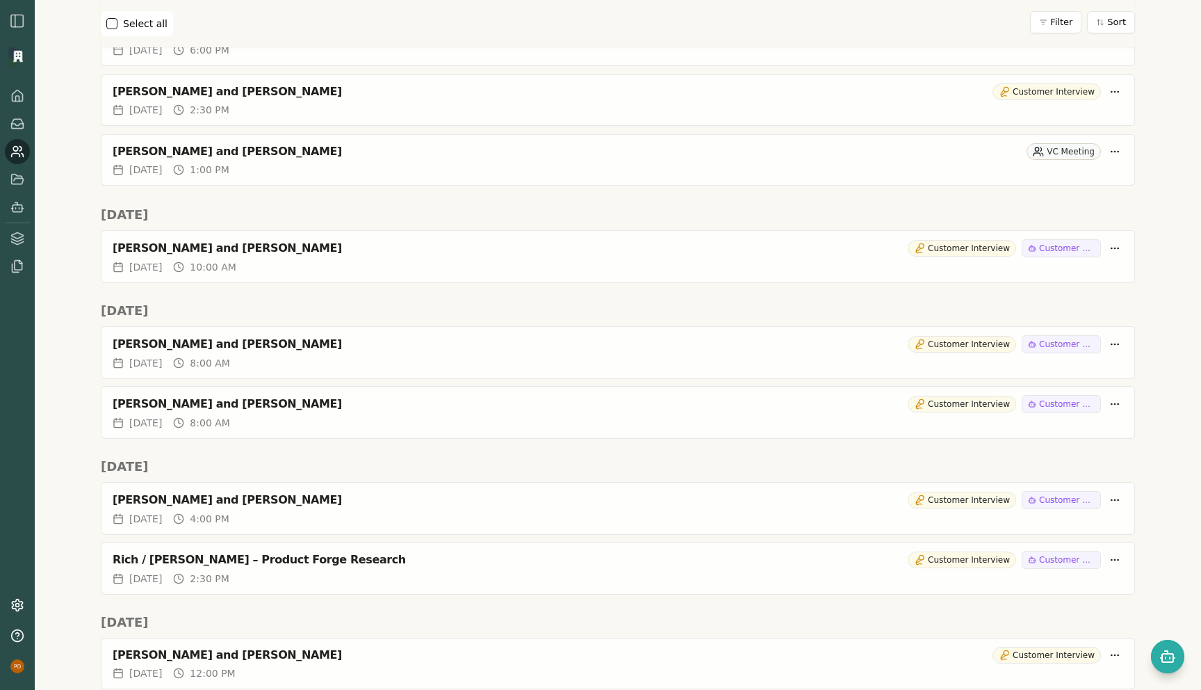
scroll to position [2771, 0]
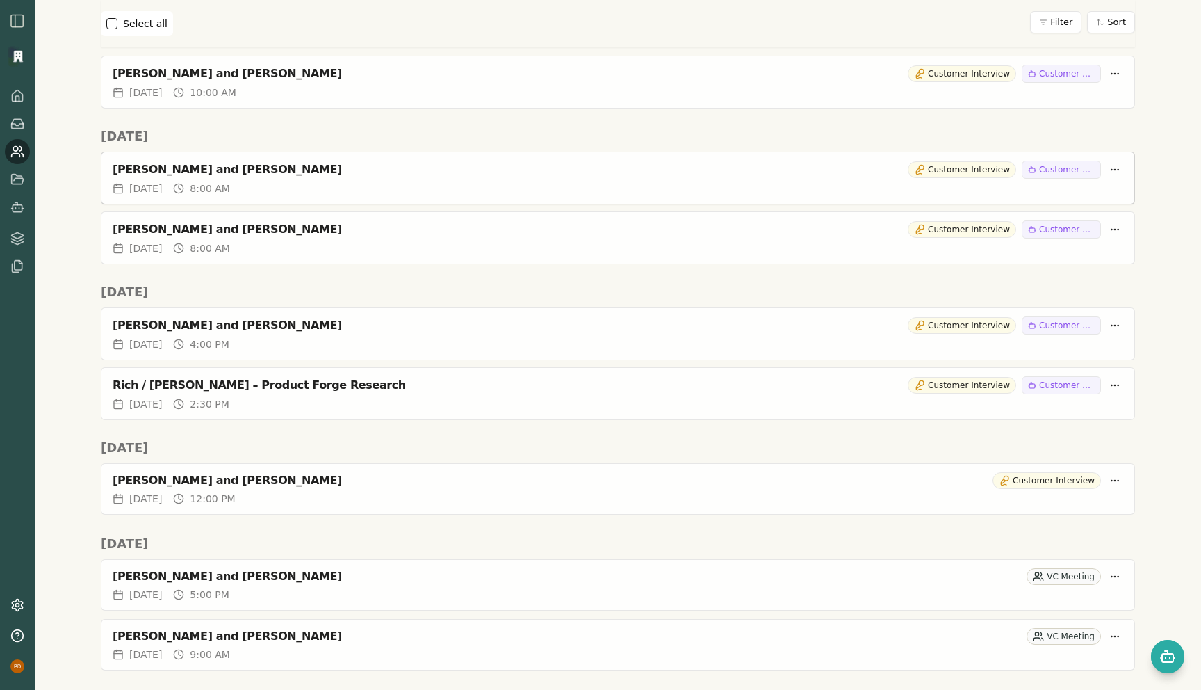
click at [286, 183] on div "[DATE] 8:00 AM" at bounding box center [618, 188] width 1011 height 14
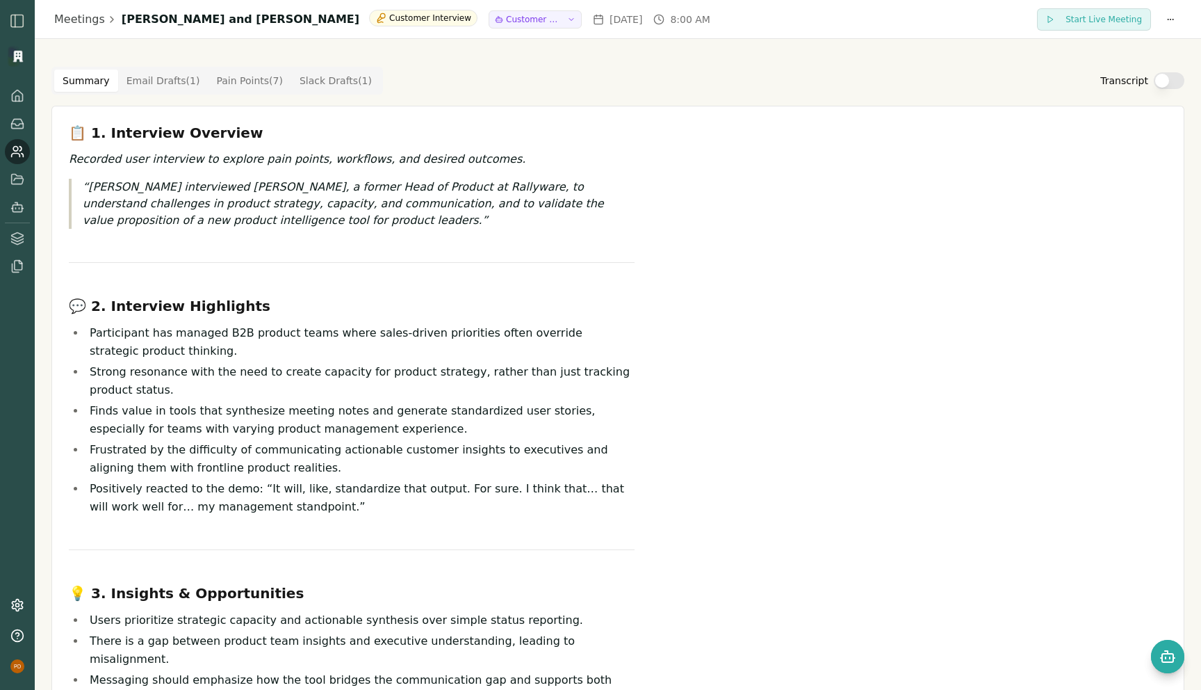
click at [1170, 73] on button "Transcript" at bounding box center [1169, 80] width 31 height 17
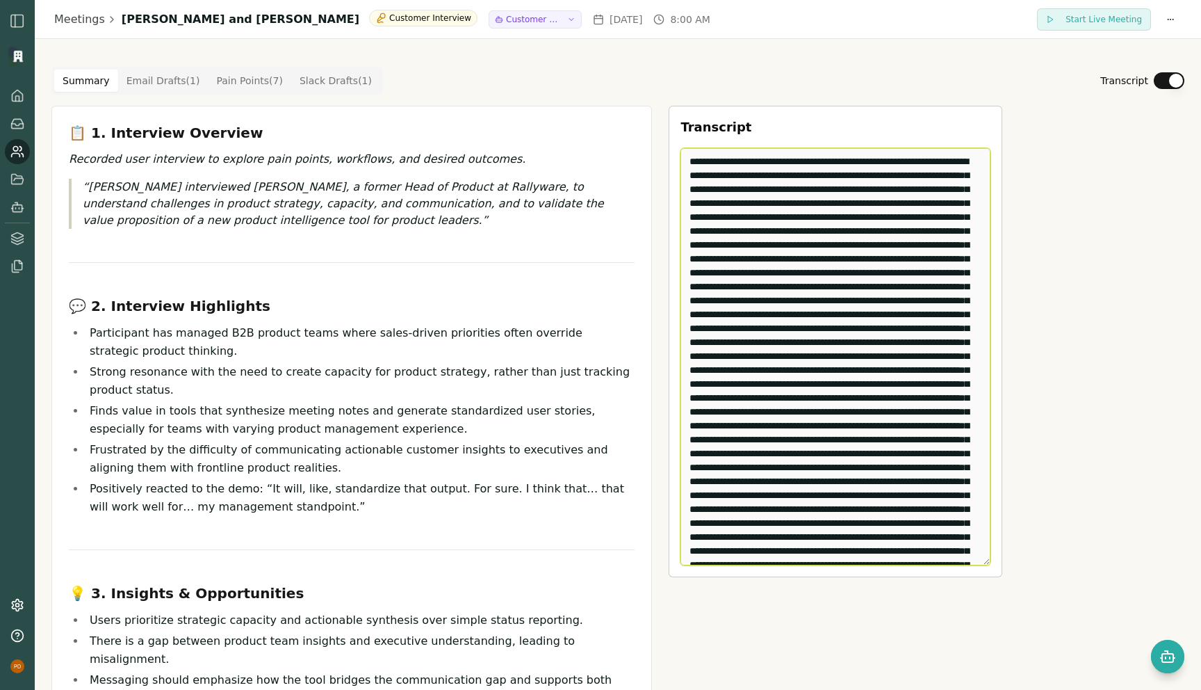
click at [794, 350] on textarea "Edit Transcript" at bounding box center [836, 356] width 310 height 417
